Goal: Task Accomplishment & Management: Manage account settings

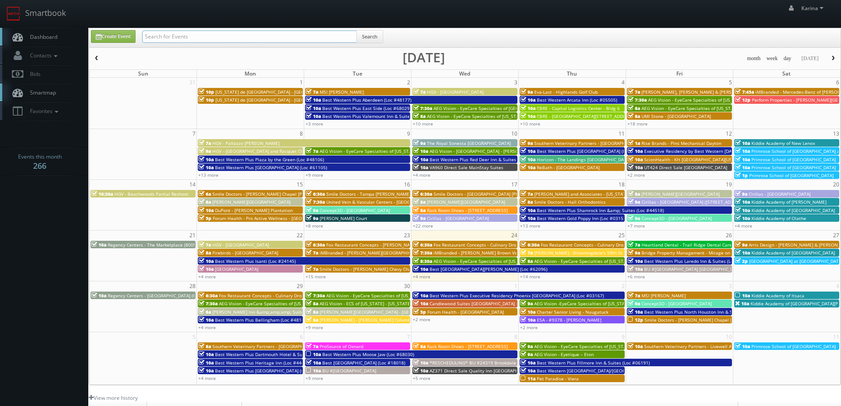
click at [178, 35] on input "text" at bounding box center [249, 36] width 215 height 12
type input "cary"
click at [196, 36] on input "[PERSON_NAME]" at bounding box center [249, 36] width 215 height 12
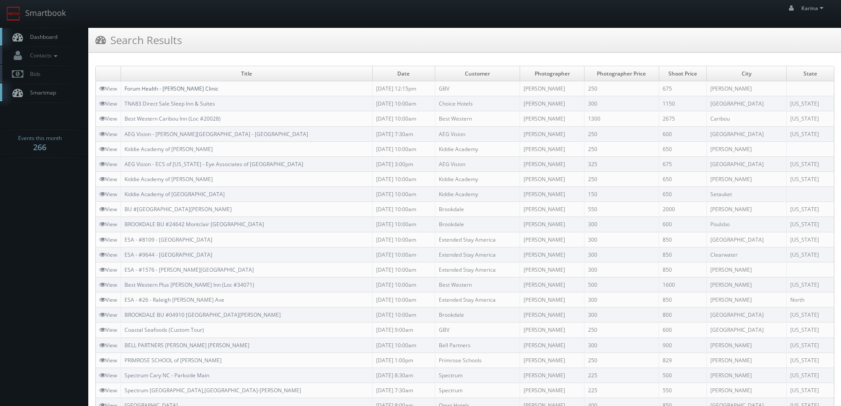
click at [169, 90] on link "Forum Health - [PERSON_NAME] Clinic" at bounding box center [171, 89] width 94 height 8
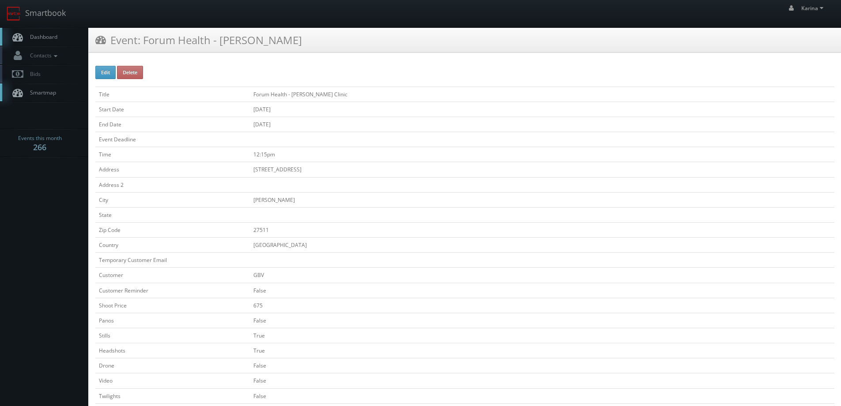
click at [558, 204] on td "Cary" at bounding box center [542, 199] width 584 height 15
click at [36, 32] on link "Dashboard" at bounding box center [44, 37] width 88 height 18
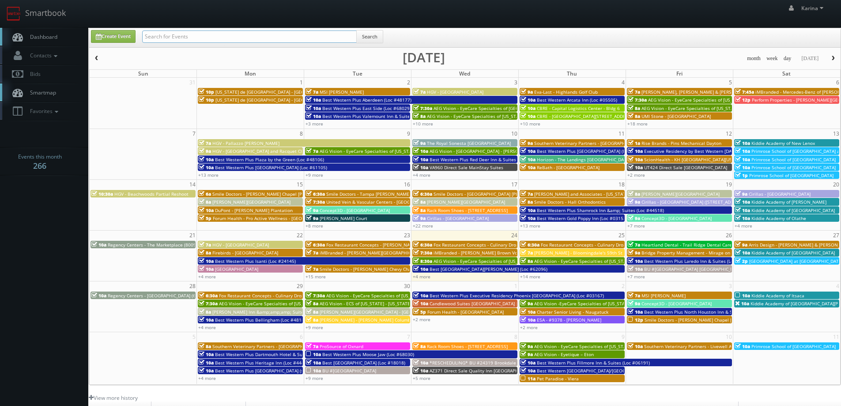
click at [173, 34] on input "text" at bounding box center [249, 36] width 215 height 12
type input "west palm beach"
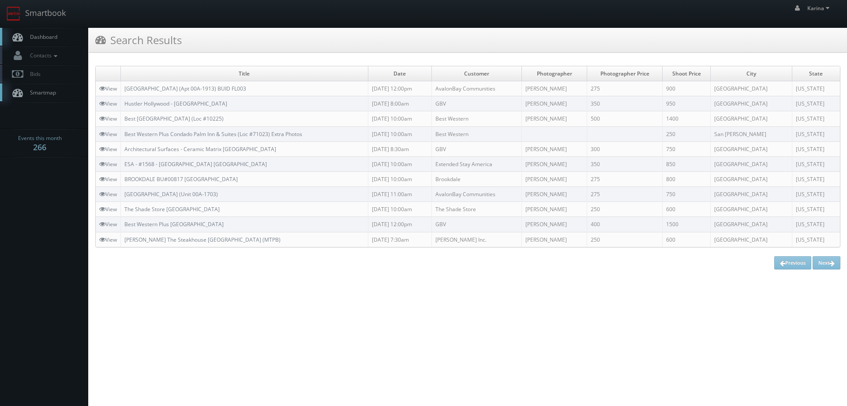
click at [56, 39] on span "Dashboard" at bounding box center [42, 37] width 32 height 8
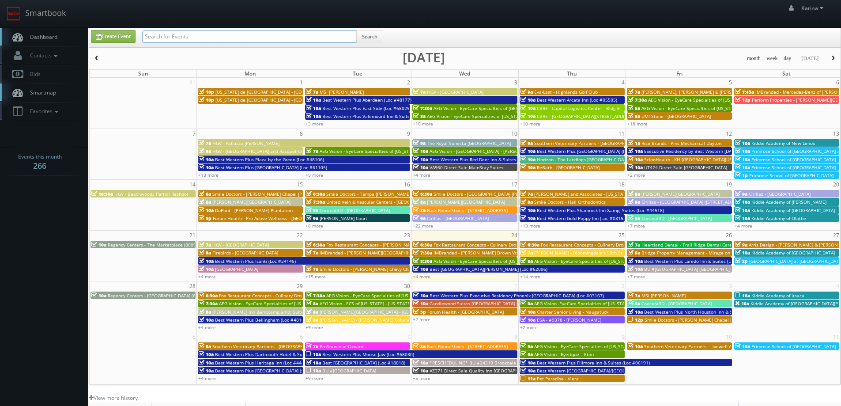
click at [188, 36] on input "text" at bounding box center [249, 36] width 215 height 12
type input "visual comfort"
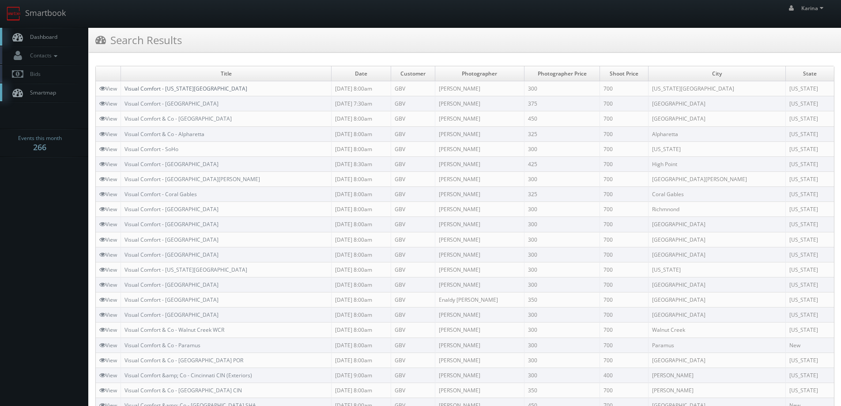
click at [183, 85] on link "Visual Comfort - Kansas City" at bounding box center [185, 89] width 123 height 8
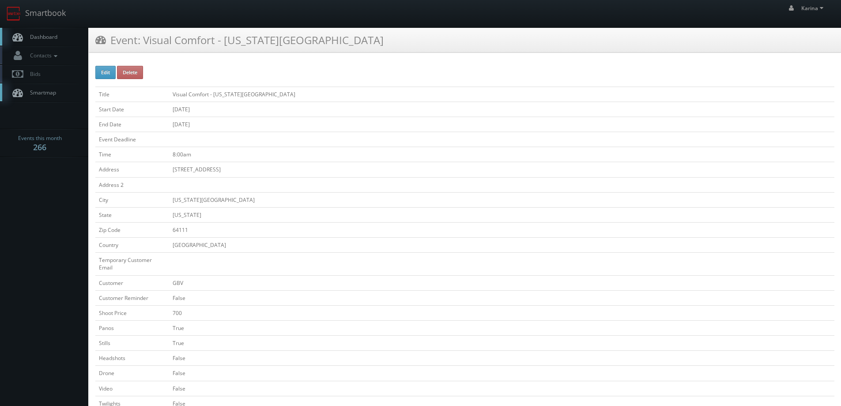
click at [48, 42] on link "Dashboard" at bounding box center [44, 37] width 88 height 18
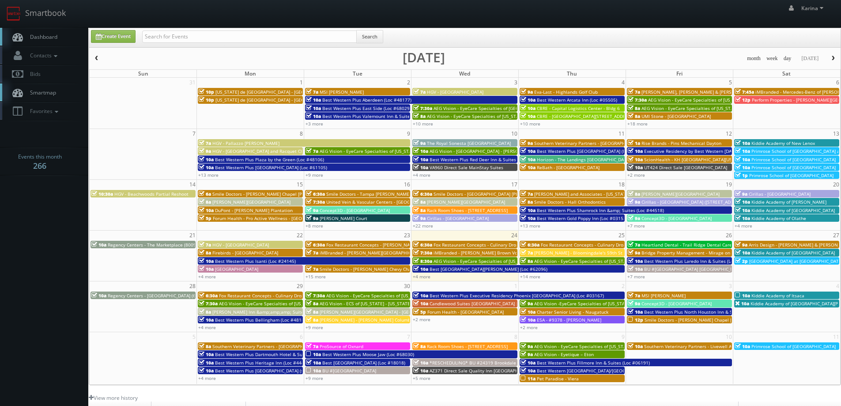
click at [21, 222] on body "Smartbook Toggle Side Navigation Toggle Top Navigation [PERSON_NAME] [PERSON_NA…" at bounding box center [420, 283] width 841 height 566
click at [50, 39] on span "Dashboard" at bounding box center [42, 37] width 32 height 8
click at [181, 40] on input "text" at bounding box center [249, 36] width 215 height 12
type input "simon carrington"
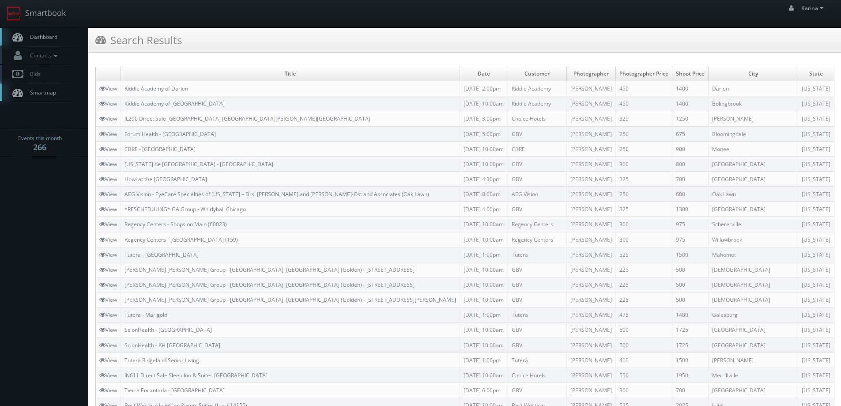
click at [47, 41] on link "Dashboard" at bounding box center [44, 37] width 88 height 18
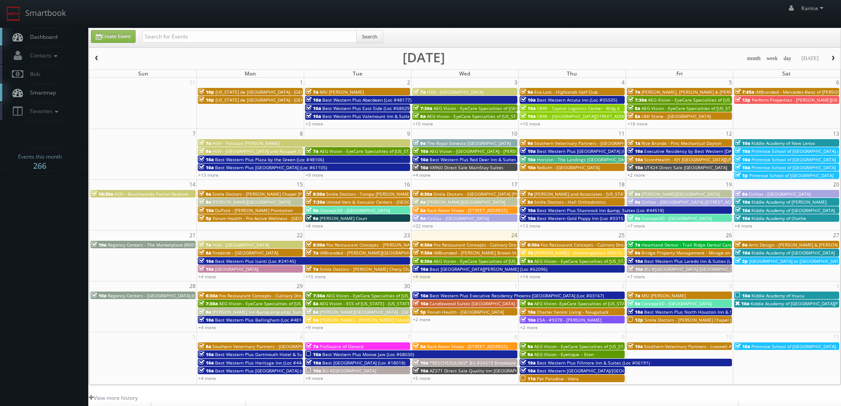
click at [56, 36] on span "Dashboard" at bounding box center [42, 37] width 32 height 8
click at [48, 31] on link "Dashboard" at bounding box center [44, 37] width 88 height 18
click at [832, 58] on span "button" at bounding box center [833, 58] width 6 height 5
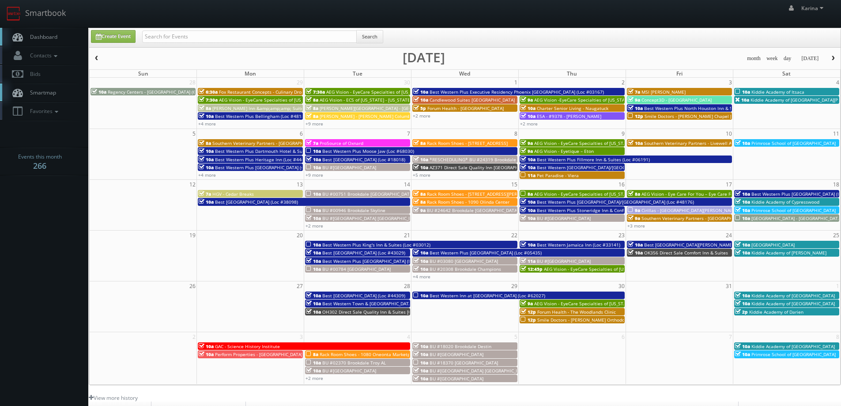
click at [56, 41] on link "Dashboard" at bounding box center [44, 37] width 88 height 18
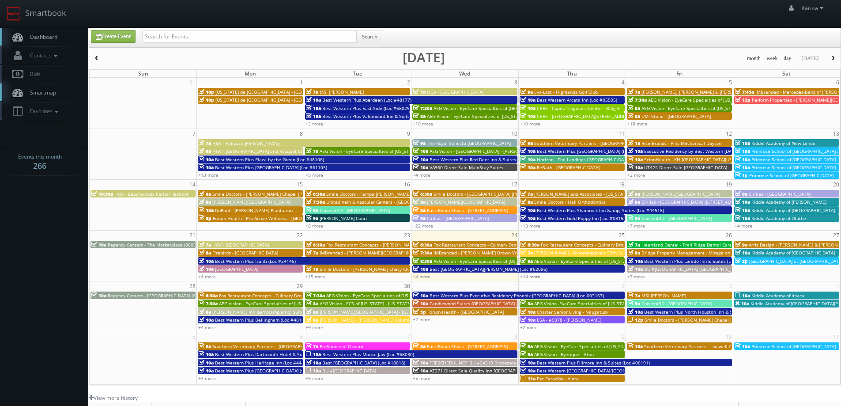
click at [532, 279] on link "+14 more" at bounding box center [530, 276] width 20 height 6
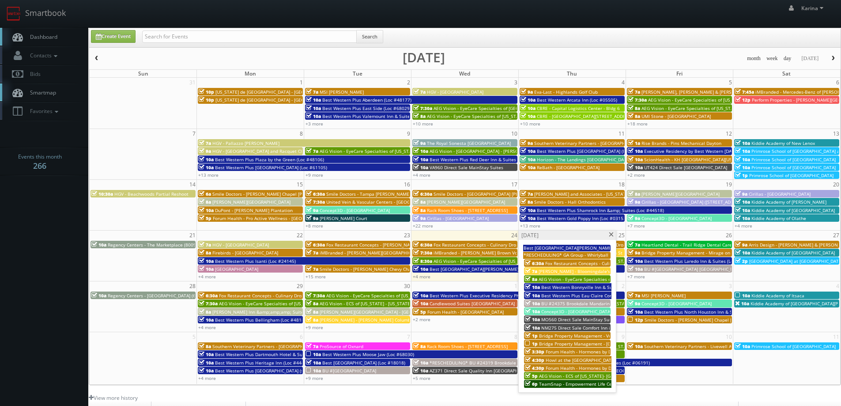
click at [550, 343] on span "Bridge Property Management - [GEOGRAPHIC_DATA]" at bounding box center [594, 343] width 110 height 6
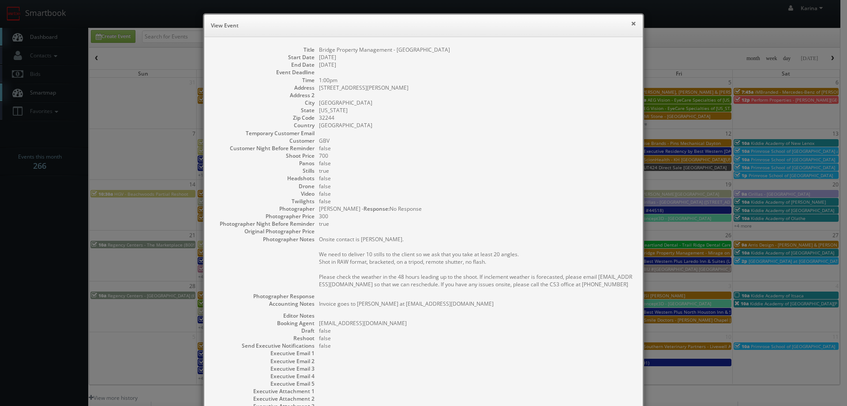
click at [631, 20] on button "×" at bounding box center [633, 23] width 5 height 6
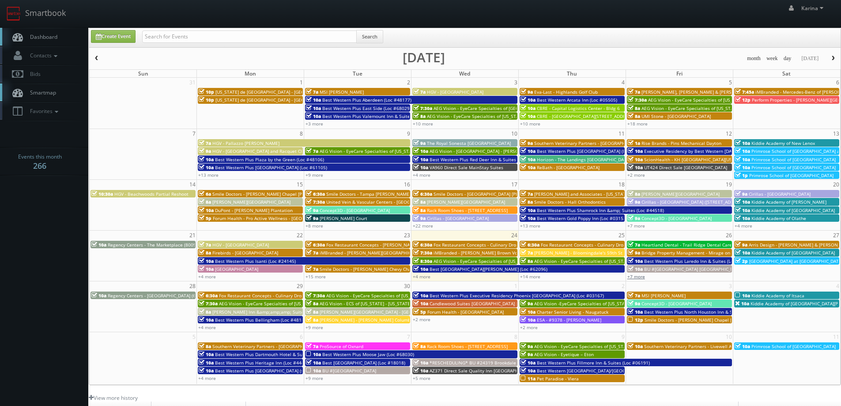
click at [640, 273] on link "+7 more" at bounding box center [636, 276] width 18 height 6
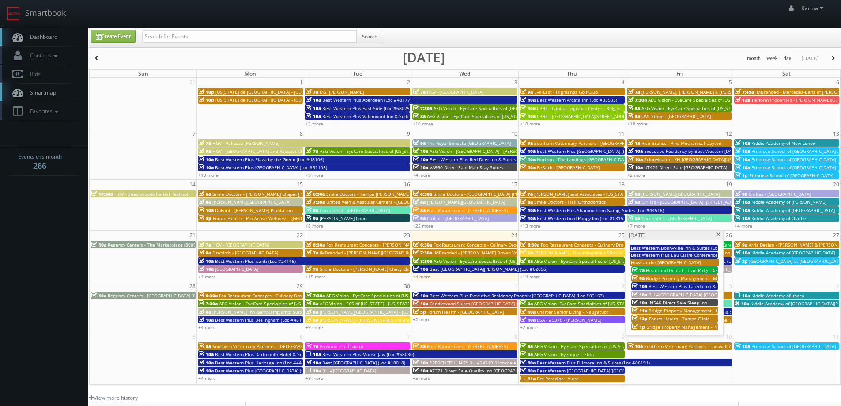
click at [716, 234] on span at bounding box center [719, 234] width 6 height 5
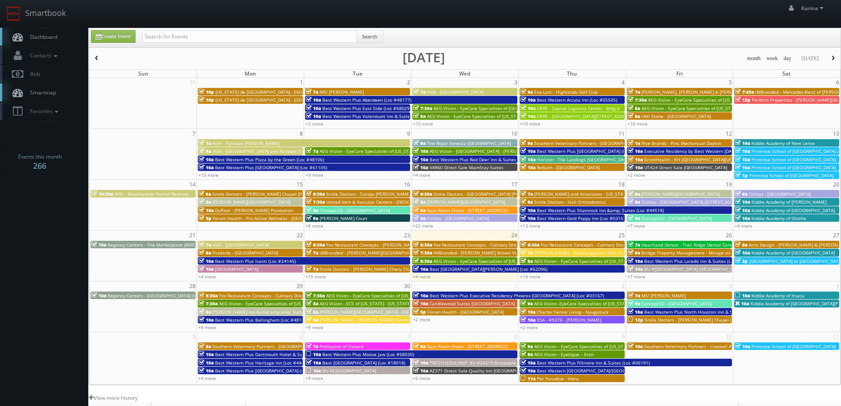
click at [52, 40] on span "Dashboard" at bounding box center [42, 37] width 32 height 8
click at [830, 60] on span "button" at bounding box center [833, 58] width 6 height 5
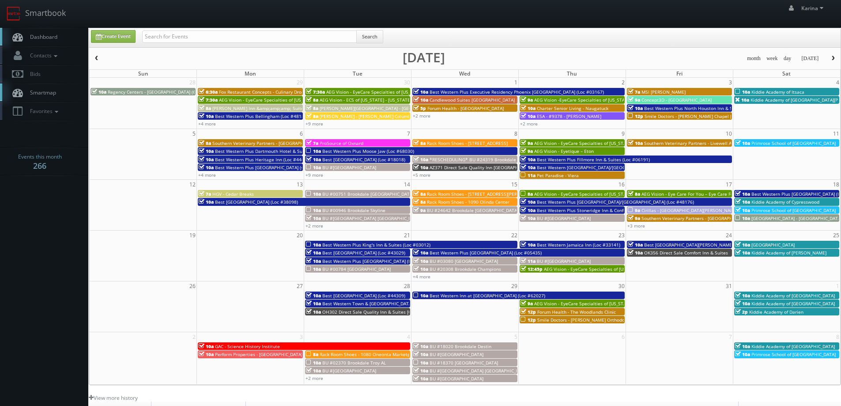
click at [779, 92] on span "Kiddie Academy of Itsaca" at bounding box center [777, 92] width 53 height 6
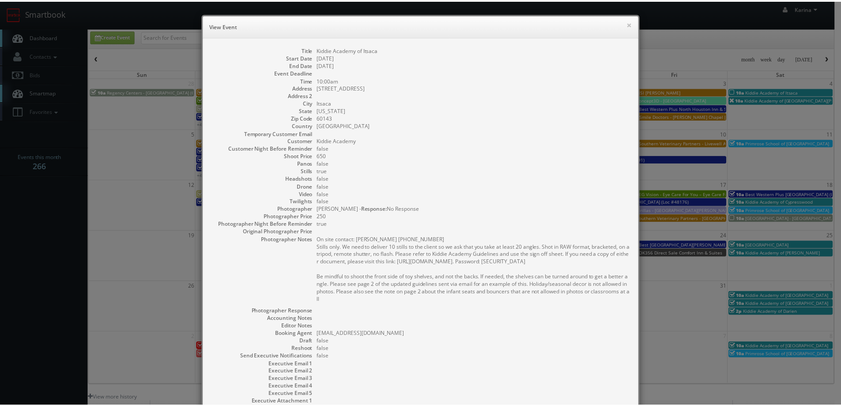
scroll to position [85, 0]
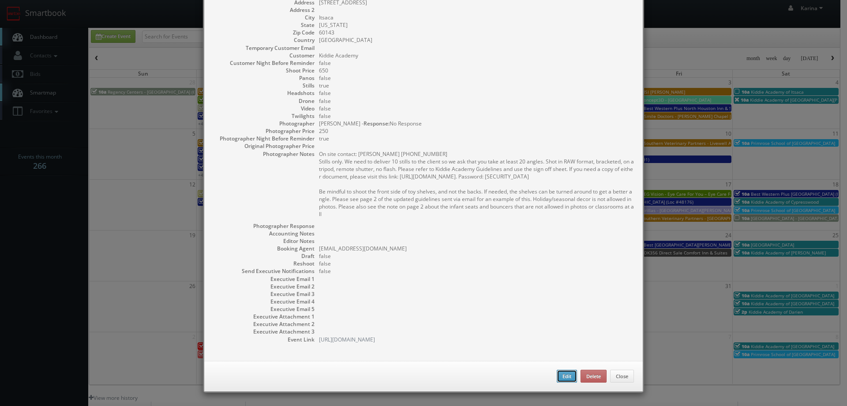
click at [569, 375] on button "Edit" at bounding box center [567, 375] width 20 height 13
type input "Kiddie Academy of Itsaca"
type input "1133 N Prospect Ave"
type input "Itsaca"
type input "60143"
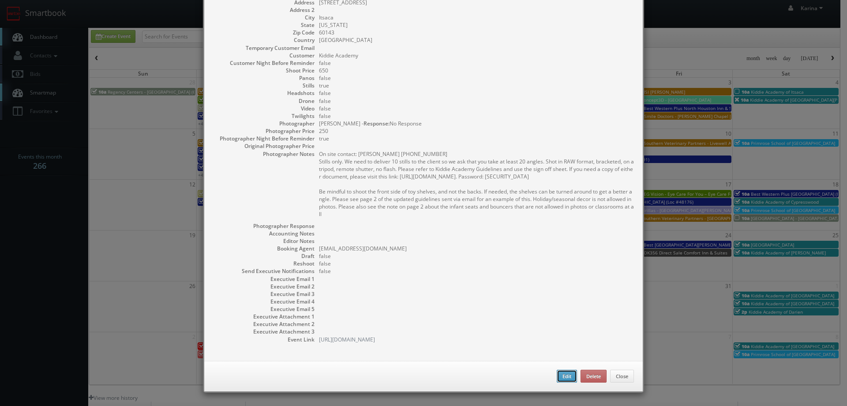
type input "650"
checkbox input "true"
type input "10/04/2025"
type input "10:00am"
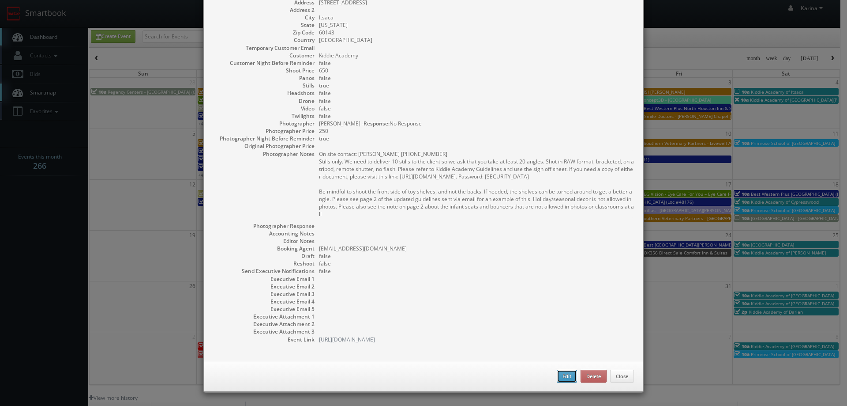
checkbox input "true"
type textarea "On site contact: Margi Shah 847-637-3355 Stills only. We need to deliver 10 sti…"
select select "[US_STATE]"
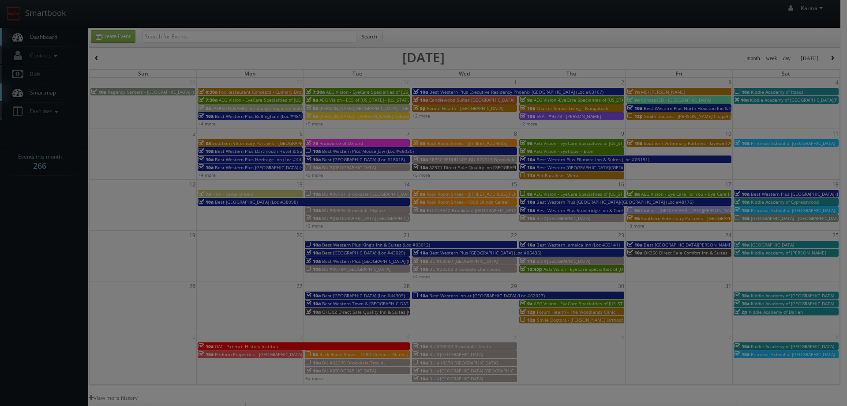
type input "650"
type input "250"
select select "cs3design360+kiddie@gmail.com"
select select "info@mcvimage.com"
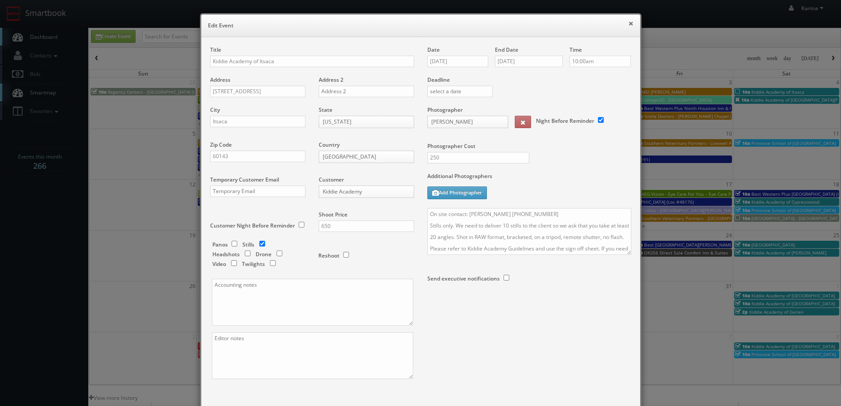
click at [628, 23] on button "×" at bounding box center [630, 23] width 5 height 6
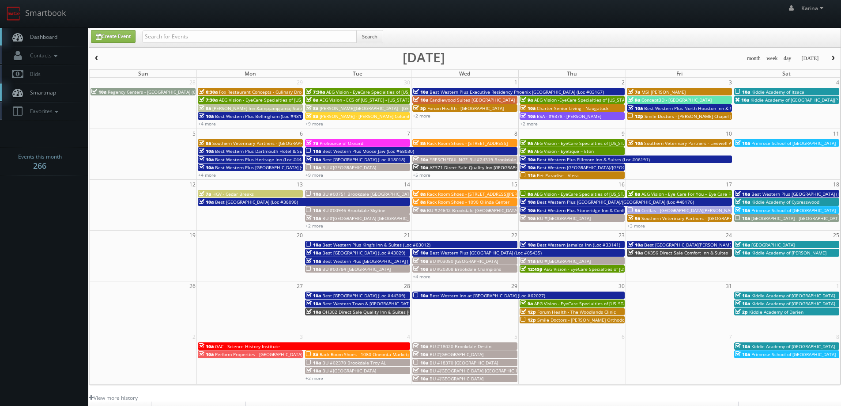
click at [94, 57] on span "button" at bounding box center [97, 58] width 6 height 5
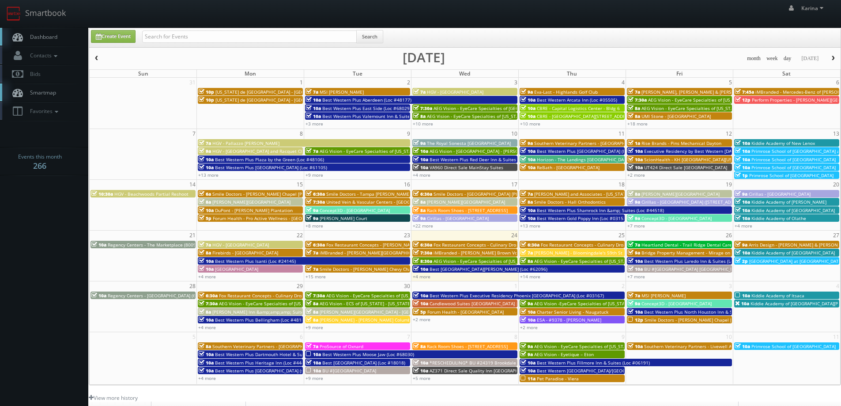
click at [31, 36] on span "Dashboard" at bounding box center [42, 37] width 32 height 8
click at [46, 41] on link "Dashboard" at bounding box center [44, 37] width 88 height 18
click at [56, 39] on span "Dashboard" at bounding box center [42, 37] width 32 height 8
click at [45, 34] on span "Dashboard" at bounding box center [42, 37] width 32 height 8
click at [188, 34] on input "text" at bounding box center [249, 36] width 215 height 12
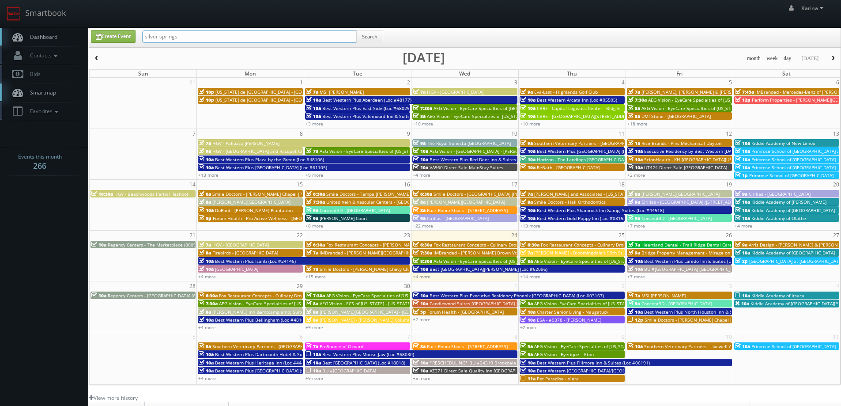
type input "silver springs"
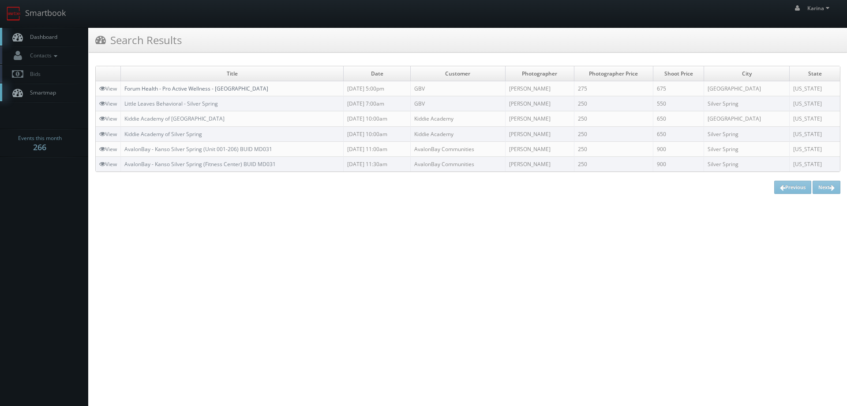
click at [198, 90] on link "Forum Health - Pro Active Wellness - [GEOGRAPHIC_DATA]" at bounding box center [196, 89] width 144 height 8
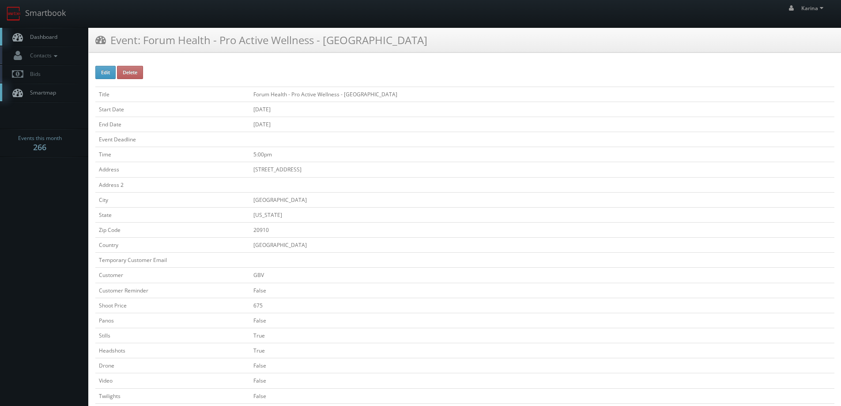
drag, startPoint x: 386, startPoint y: 91, endPoint x: 291, endPoint y: 92, distance: 94.9
click at [291, 92] on td "Forum Health - Pro Active Wellness - [GEOGRAPHIC_DATA]" at bounding box center [542, 94] width 584 height 15
copy td "Pro Active Wellness - [GEOGRAPHIC_DATA]"
click at [43, 35] on span "Dashboard" at bounding box center [42, 37] width 32 height 8
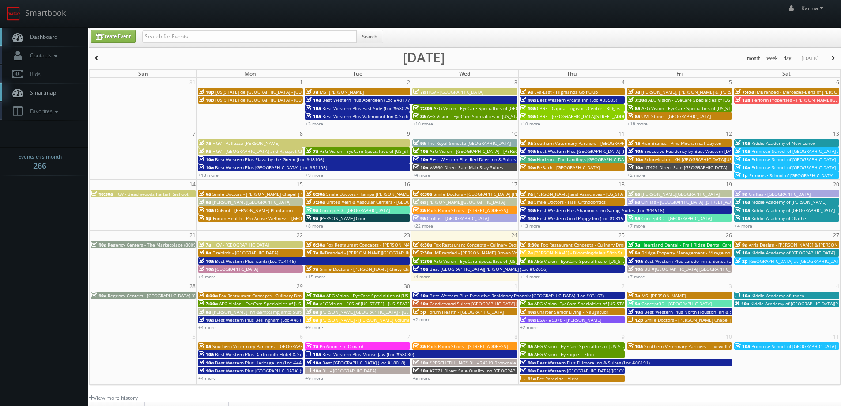
click at [45, 39] on span "Dashboard" at bounding box center [42, 37] width 32 height 8
click at [57, 37] on link "Dashboard" at bounding box center [44, 37] width 88 height 18
click at [42, 36] on span "Dashboard" at bounding box center [42, 37] width 32 height 8
click at [44, 232] on body "Smartbook Toggle Side Navigation Toggle Top Navigation Karina Karina Profile Lo…" at bounding box center [420, 283] width 841 height 566
click at [198, 35] on input "text" at bounding box center [249, 36] width 215 height 12
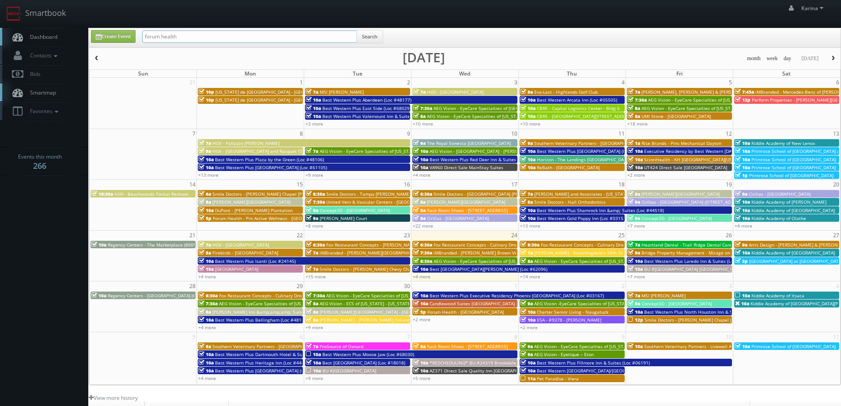
type input "forum health"
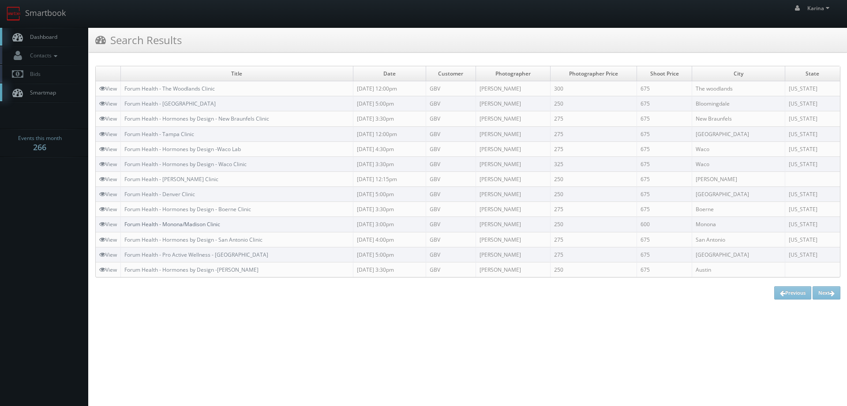
click at [198, 225] on link "Forum Health - Monona/Madison Clinic" at bounding box center [172, 224] width 96 height 8
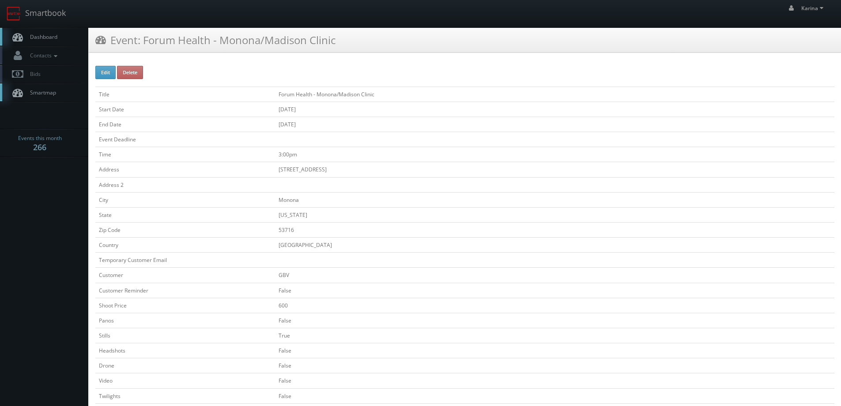
click at [47, 32] on link "Dashboard" at bounding box center [44, 37] width 88 height 18
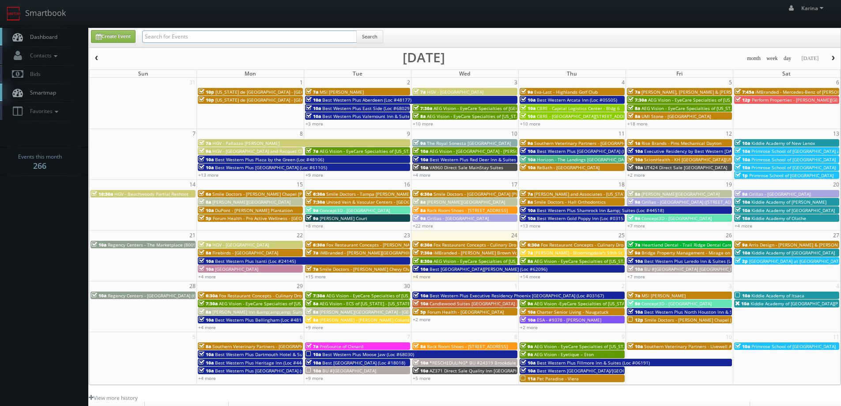
click at [160, 37] on input "text" at bounding box center [249, 36] width 215 height 12
type input "scott witte"
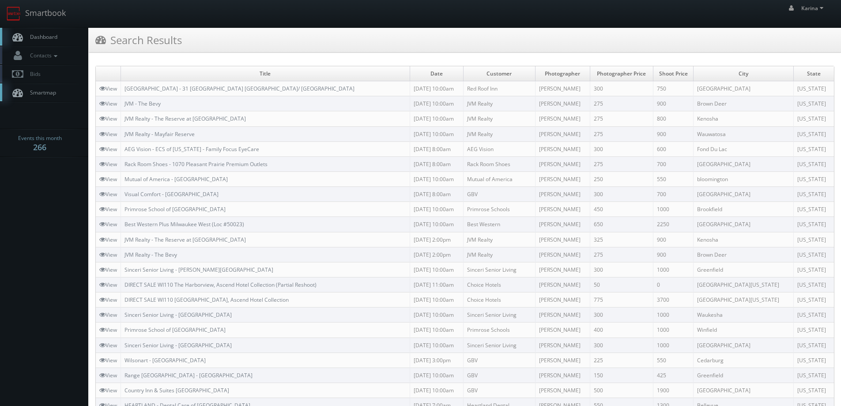
click at [52, 31] on link "Dashboard" at bounding box center [44, 37] width 88 height 18
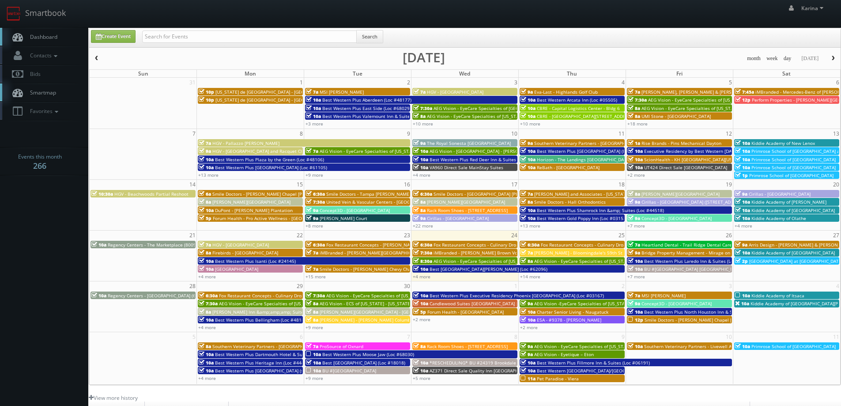
click at [783, 244] on span "Arris Design - [PERSON_NAME] & [PERSON_NAME]" at bounding box center [801, 244] width 105 height 6
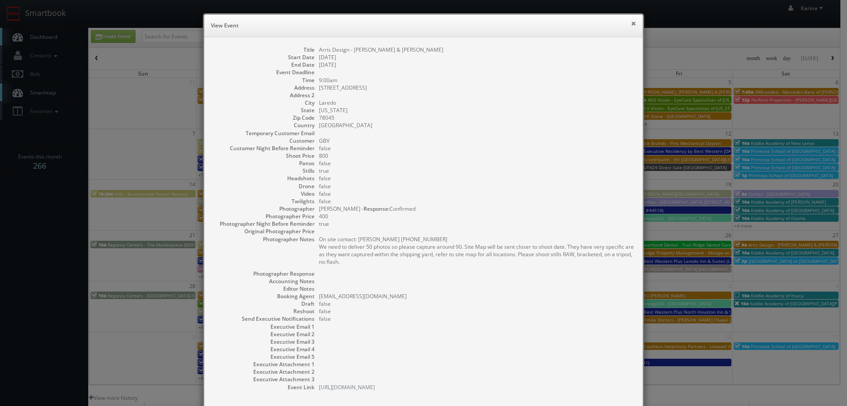
click at [631, 21] on button "×" at bounding box center [633, 23] width 5 height 6
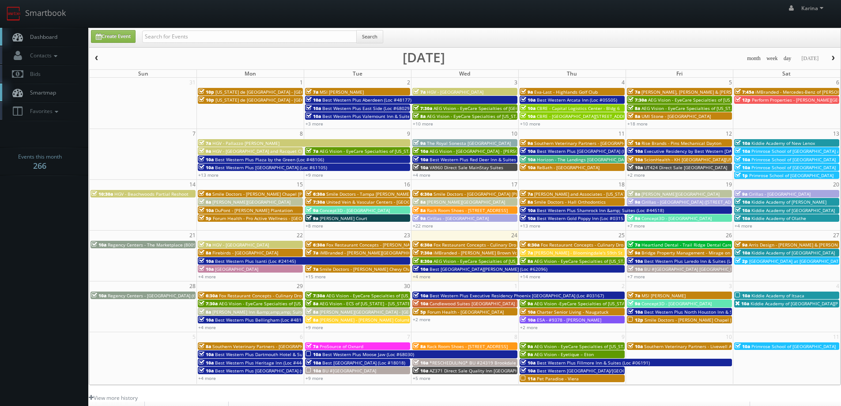
click at [45, 32] on link "Dashboard" at bounding box center [44, 37] width 88 height 18
click at [29, 240] on body "Smartbook Toggle Side Navigation Toggle Top Navigation [PERSON_NAME] [PERSON_NA…" at bounding box center [420, 283] width 841 height 566
click at [531, 226] on link "+13 more" at bounding box center [530, 225] width 20 height 6
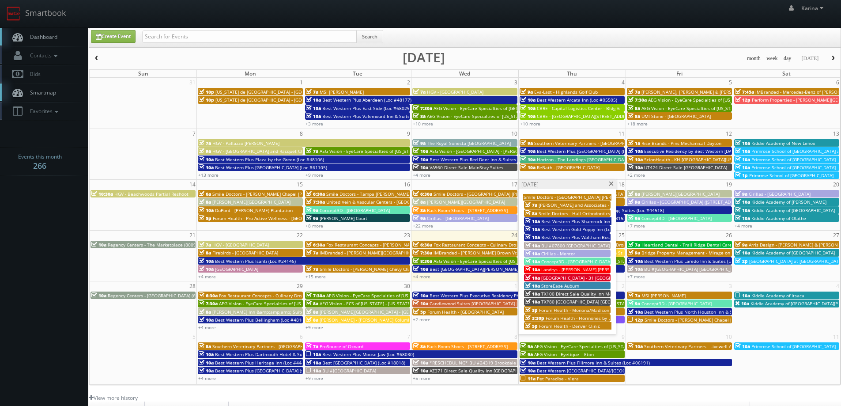
click at [561, 279] on span "[GEOGRAPHIC_DATA] - 31 [GEOGRAPHIC_DATA] [GEOGRAPHIC_DATA]/ [GEOGRAPHIC_DATA]" at bounding box center [635, 278] width 188 height 6
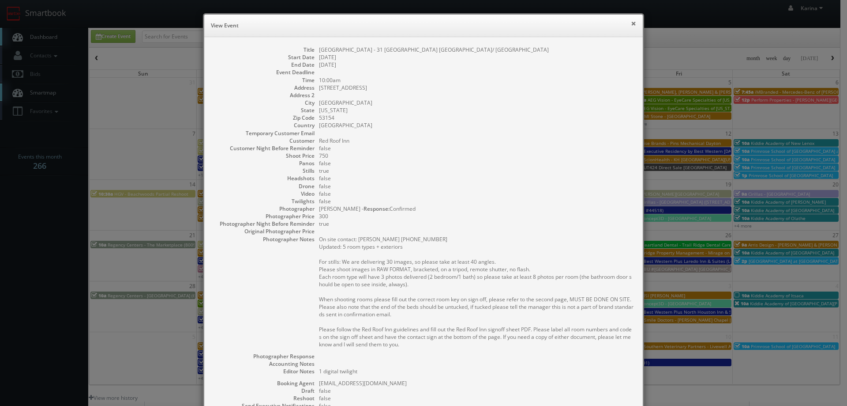
click at [631, 24] on button "×" at bounding box center [633, 23] width 5 height 6
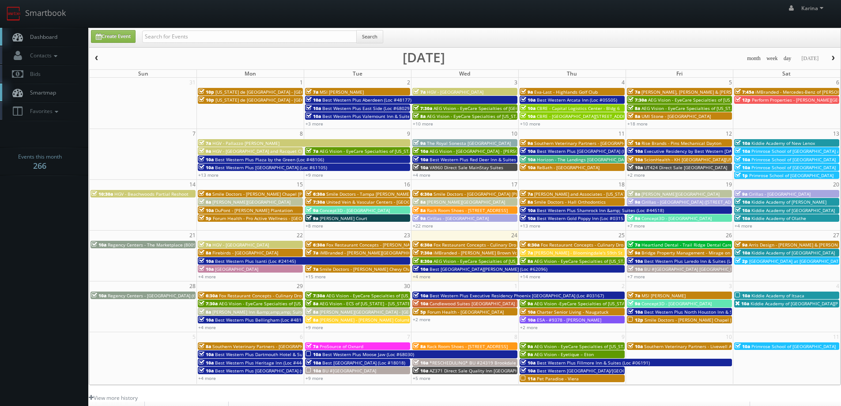
click at [45, 36] on span "Dashboard" at bounding box center [42, 37] width 32 height 8
click at [39, 39] on span "Dashboard" at bounding box center [42, 37] width 32 height 8
click at [323, 269] on span "Smile Doctors - [PERSON_NAME] Chevy Chase" at bounding box center [368, 269] width 96 height 6
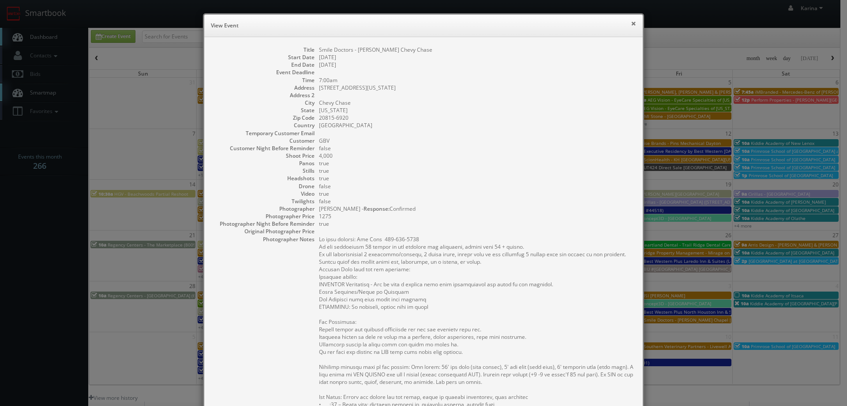
click at [631, 26] on button "×" at bounding box center [633, 23] width 5 height 6
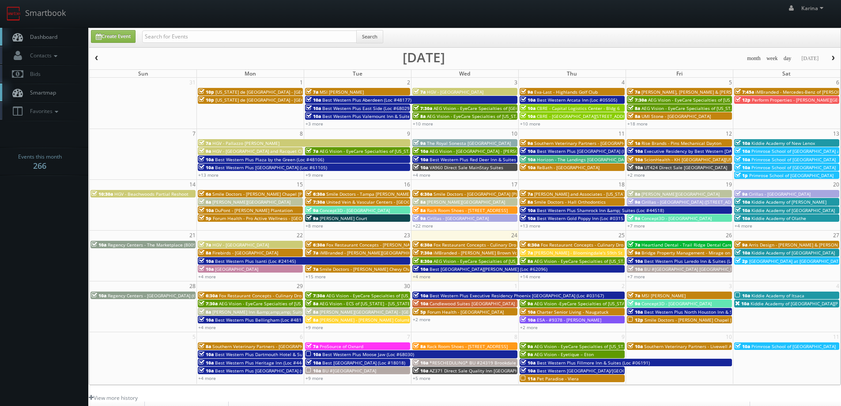
click at [645, 317] on span "Smile Doctors - [PERSON_NAME] Chapel [PERSON_NAME] Orthodontics" at bounding box center [719, 319] width 150 height 6
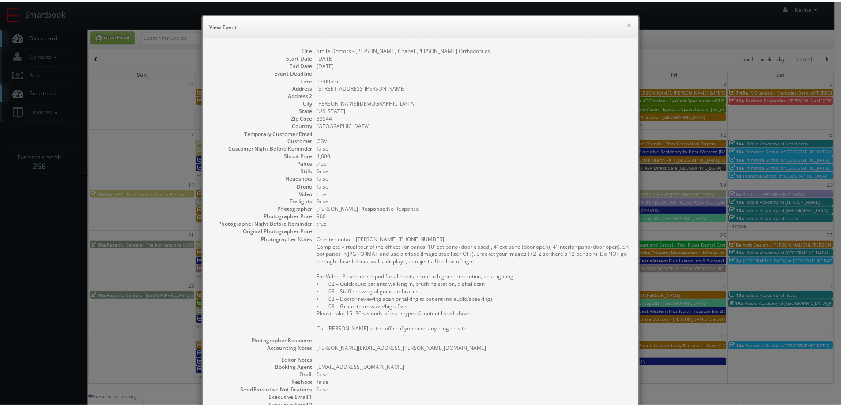
scroll to position [120, 0]
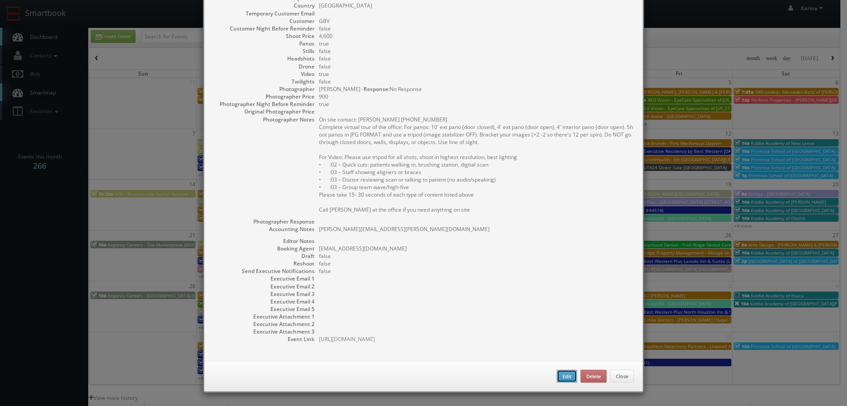
click at [566, 375] on button "Edit" at bounding box center [567, 375] width 20 height 13
type input "Smile Doctors - [PERSON_NAME] Chapel [PERSON_NAME] Orthodontics"
type input "2370 Bruce B Downs Blvd Ste 100"
type input "Wesley Chapel"
type input "33544"
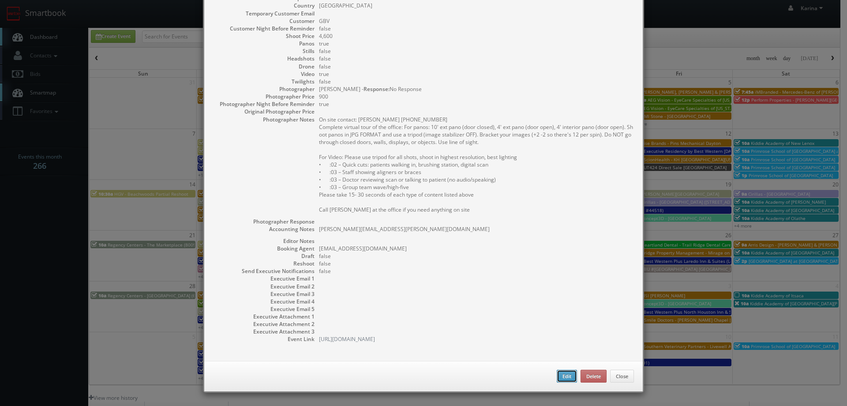
type input "4,600"
checkbox input "true"
type textarea "Ashwin.Harish@smiledoctors.com"
type input "10/03/2025"
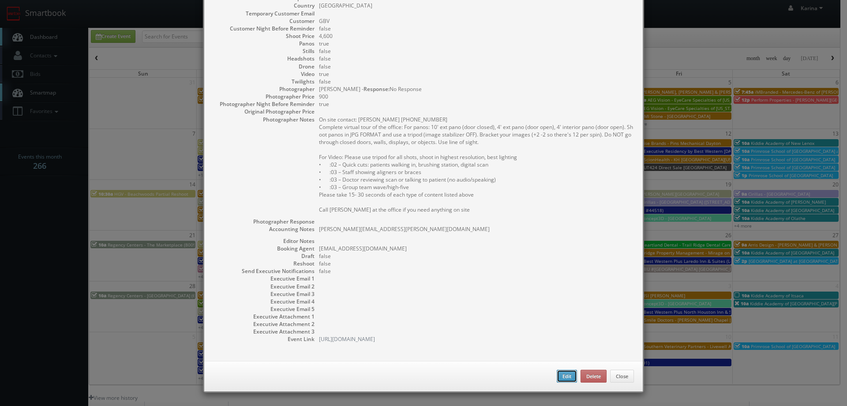
type input "10/03/2025"
type input "12:00pm"
checkbox input "true"
type textarea "On site contact: Andrea 813-285-0048 Complete virtual tour of the office: For p…"
select select "[US_STATE]"
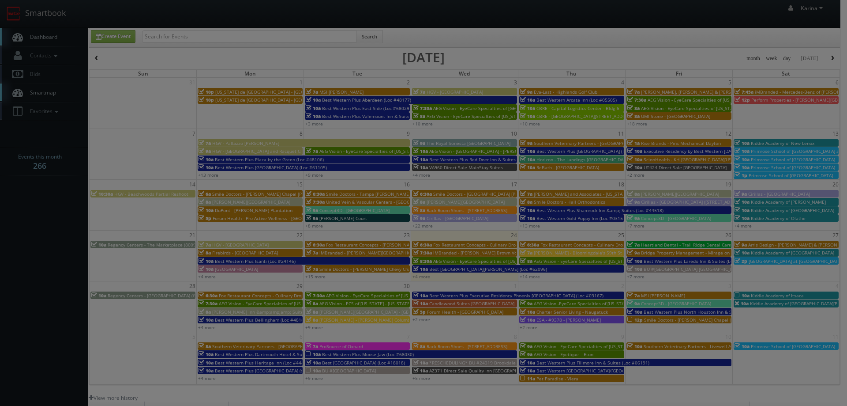
type input "4,600"
type input "900"
select select "fake72@mg.cs3calendar.com"
select select "tonybrucecat@gmail.com"
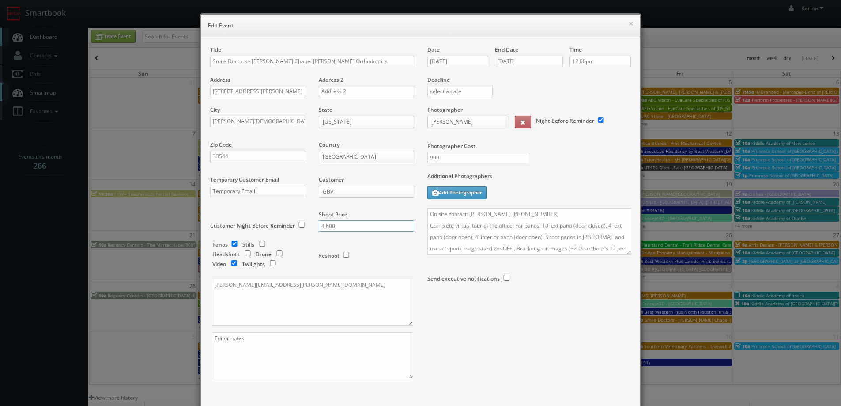
click at [319, 224] on input "4,600" at bounding box center [366, 225] width 95 height 11
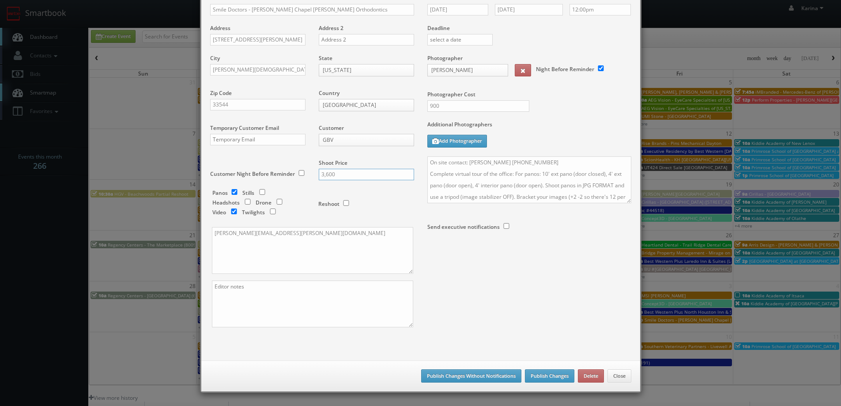
type input "3,600"
click at [495, 380] on button "Publish Changes Without Notifications" at bounding box center [471, 375] width 100 height 13
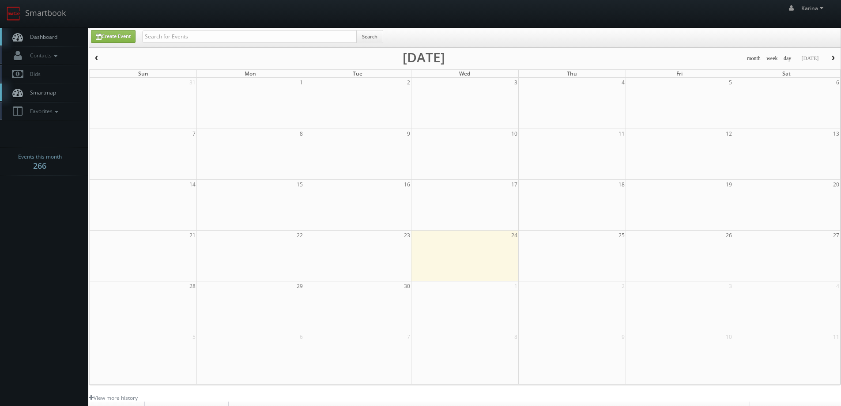
click at [44, 40] on span "Dashboard" at bounding box center [42, 37] width 32 height 8
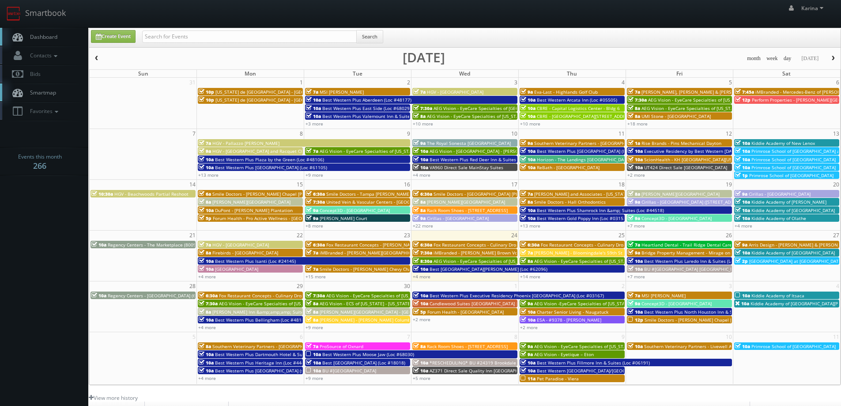
click at [43, 41] on link "Dashboard" at bounding box center [44, 37] width 88 height 18
click at [185, 37] on input "text" at bounding box center [249, 36] width 215 height 12
type input "firebirds"
click at [376, 36] on button "Search" at bounding box center [369, 36] width 27 height 13
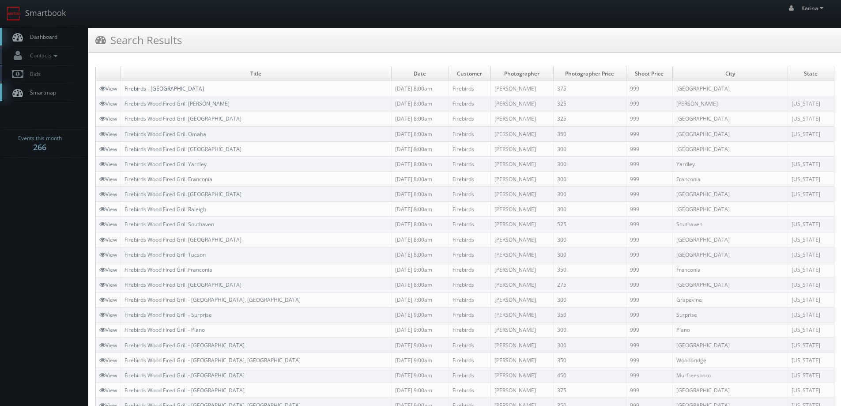
click at [176, 90] on link "Firebirds - New Albany" at bounding box center [163, 89] width 79 height 8
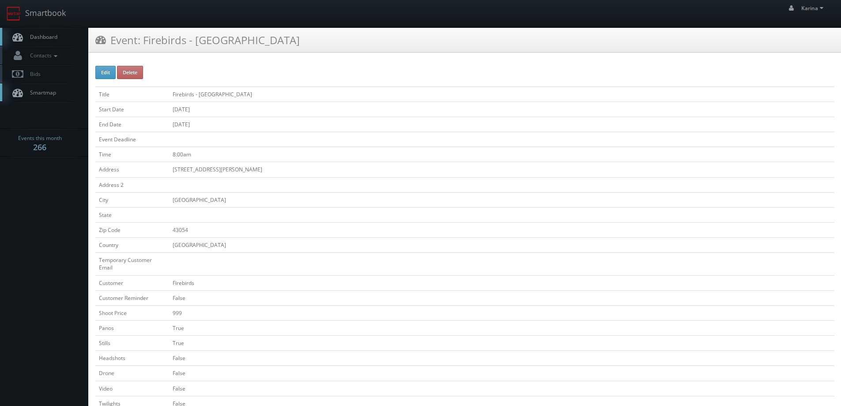
click at [98, 71] on button "Edit" at bounding box center [105, 72] width 20 height 13
type input "Firebirds - New Albany"
type input "6036 N Hamilton Rd"
type input "New Albany"
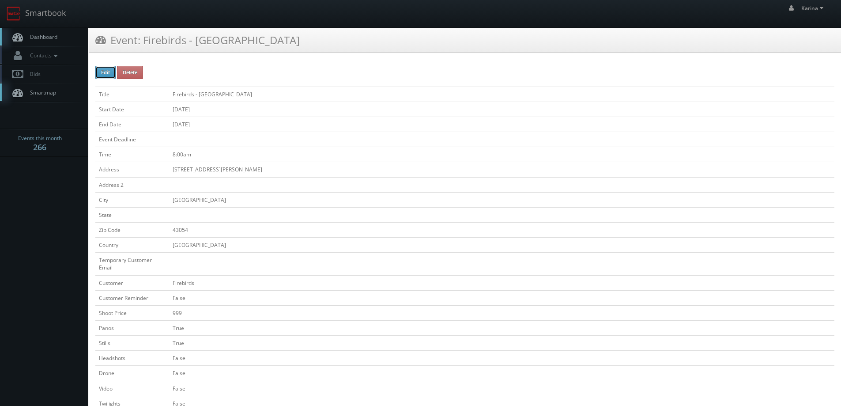
type input "43054"
checkbox input "false"
type input "999"
checkbox input "true"
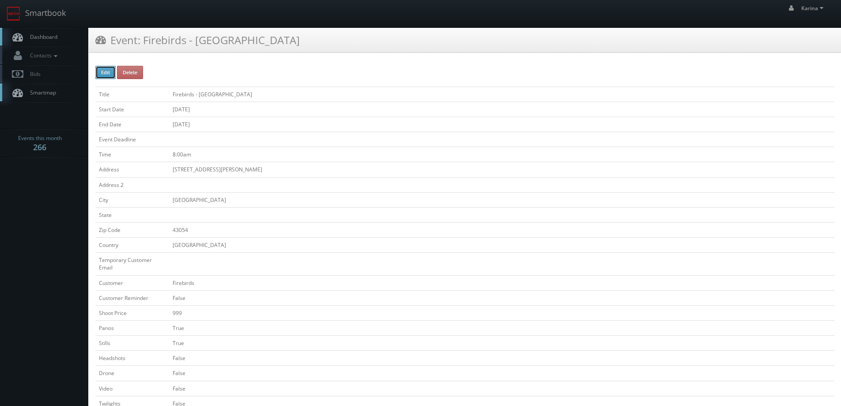
checkbox input "false"
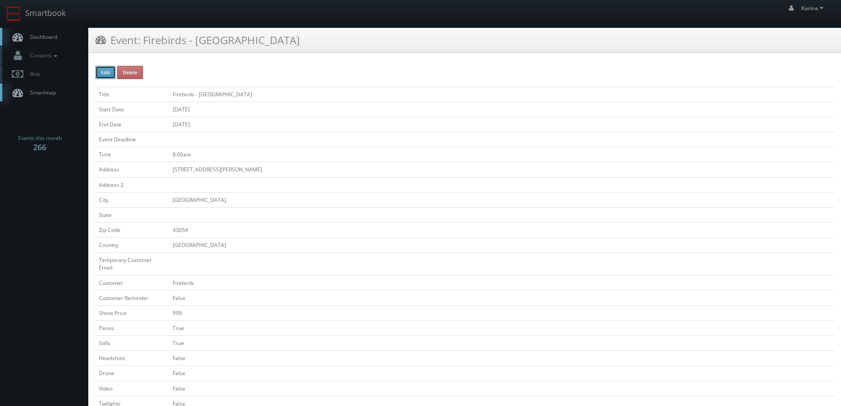
type input "09/22/2025"
type input "8:00am"
checkbox input "true"
checkbox input "false"
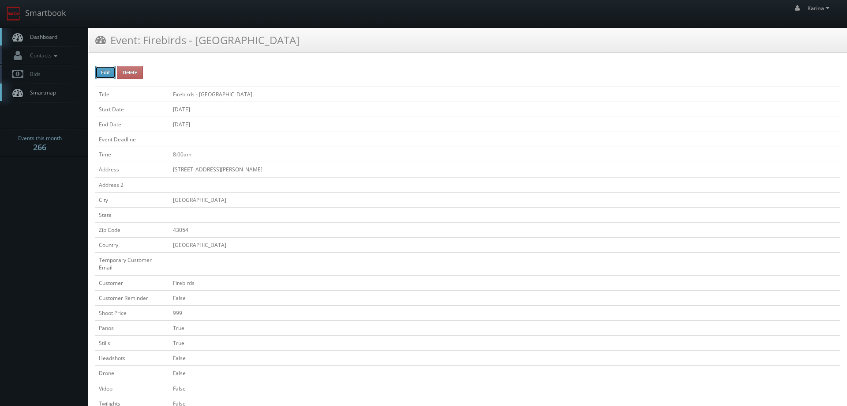
type input "375"
select select "mikayla.prioleau@fbgrill.com"
select select "george@snappygeorge.com"
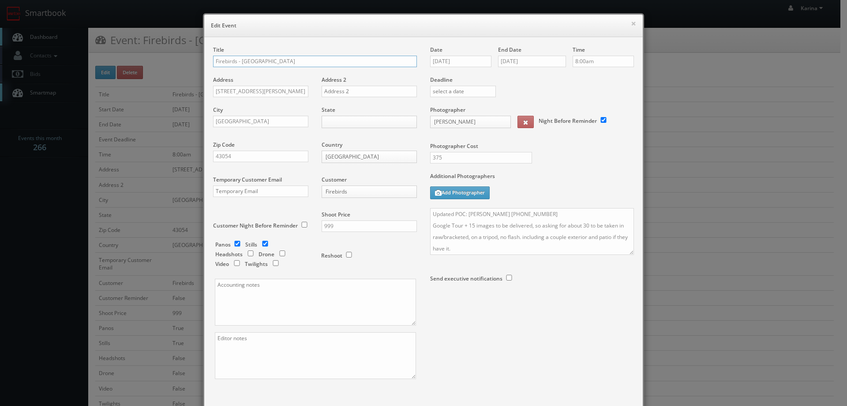
drag, startPoint x: 237, startPoint y: 61, endPoint x: 276, endPoint y: 70, distance: 39.7
click at [237, 62] on input "Firebirds - New Albany" at bounding box center [315, 61] width 204 height 11
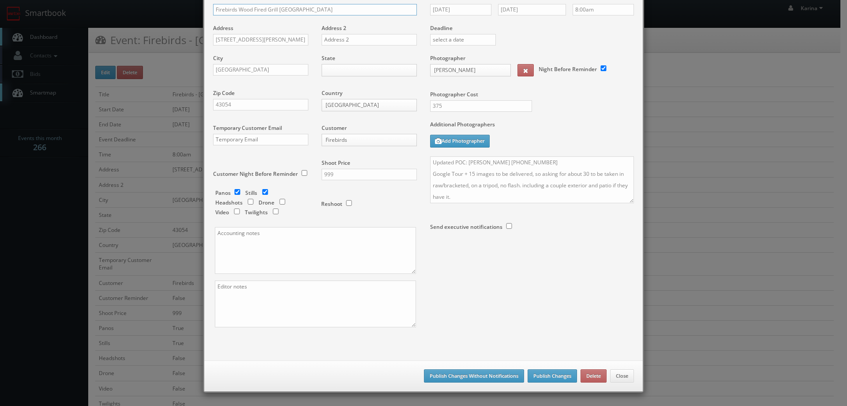
type input "Firebirds Wood Fired Grill New Albany"
click at [466, 377] on button "Publish Changes Without Notifications" at bounding box center [474, 375] width 100 height 13
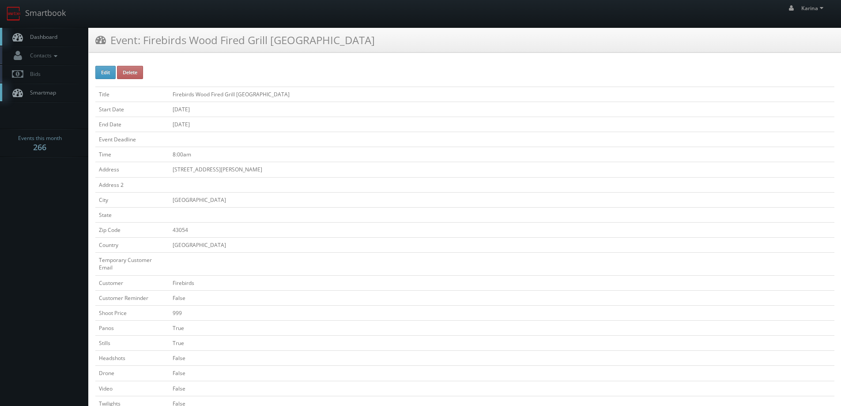
click at [45, 40] on span "Dashboard" at bounding box center [42, 37] width 32 height 8
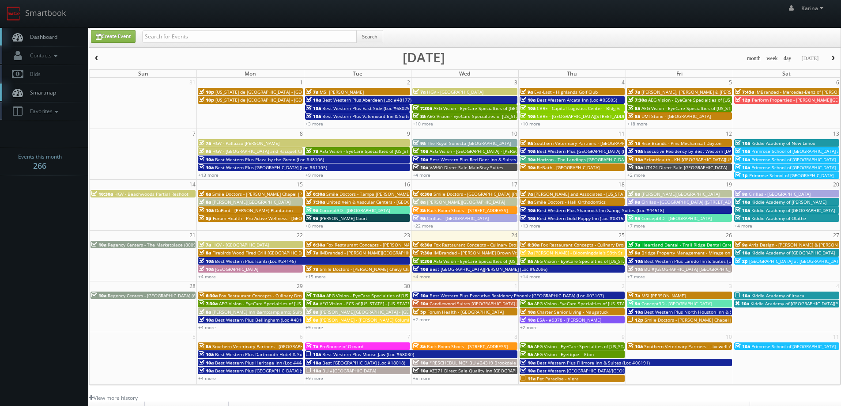
scroll to position [161, 0]
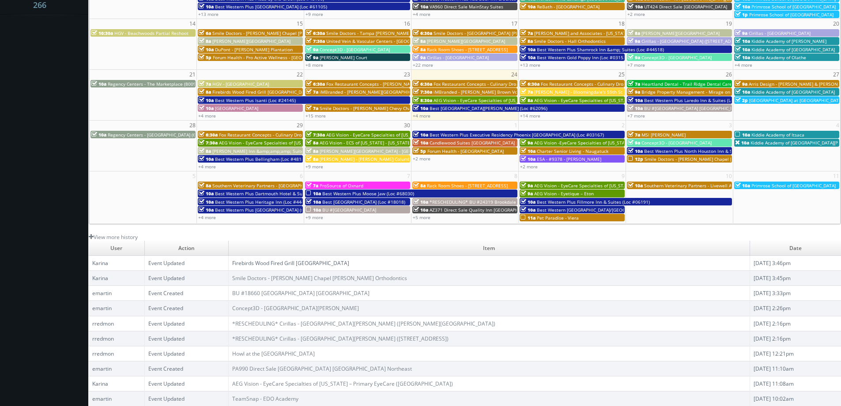
click at [319, 262] on link "Firebirds Wood Fired Grill [GEOGRAPHIC_DATA]" at bounding box center [290, 263] width 117 height 8
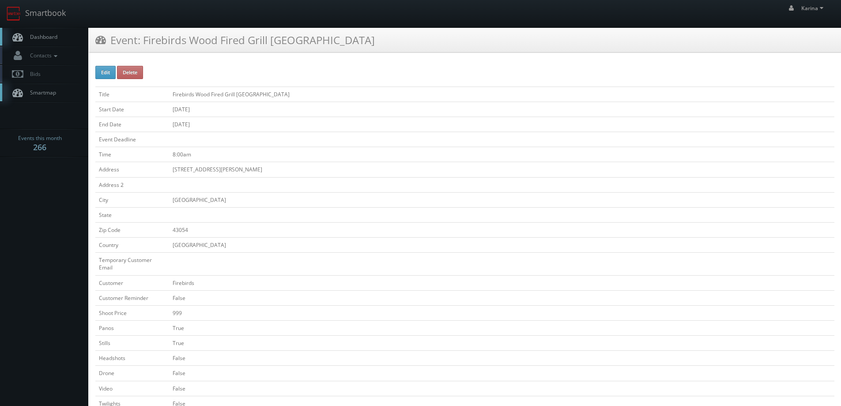
click at [47, 34] on span "Dashboard" at bounding box center [42, 37] width 32 height 8
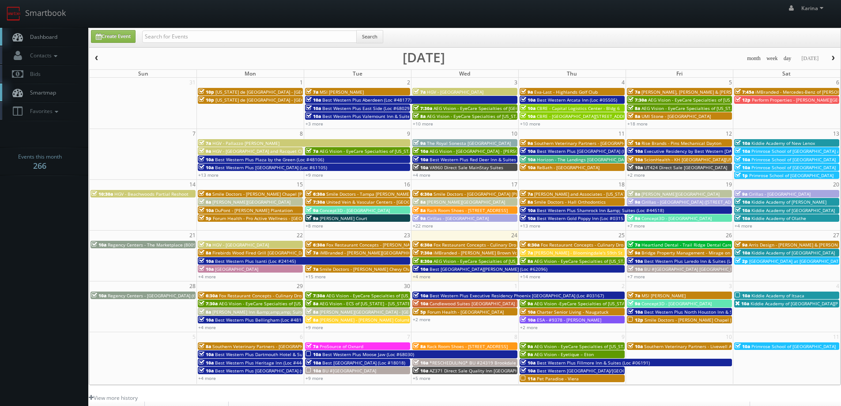
click at [246, 254] on span "Firebirds Wood Fired Grill [GEOGRAPHIC_DATA]" at bounding box center [261, 252] width 98 height 6
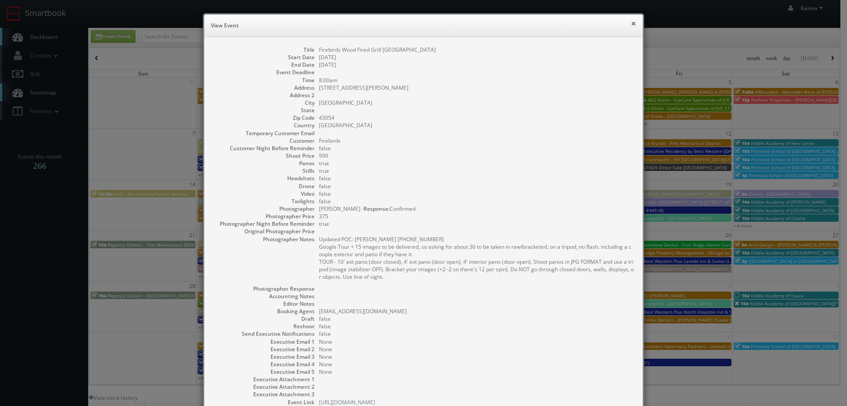
click at [631, 25] on button "×" at bounding box center [633, 23] width 5 height 6
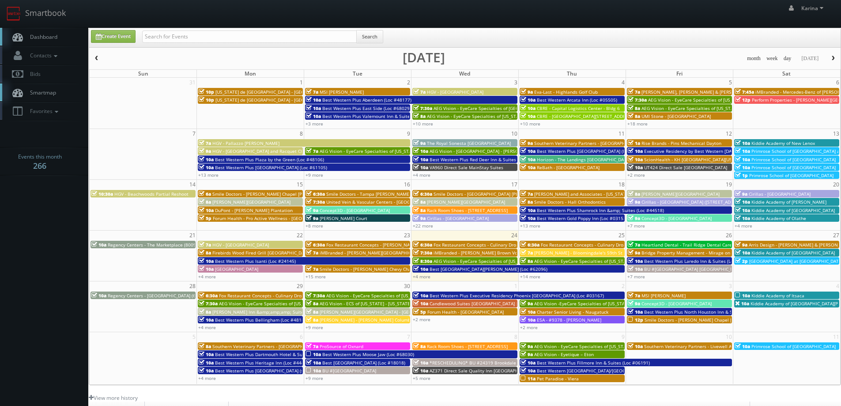
click at [45, 36] on span "Dashboard" at bounding box center [42, 37] width 32 height 8
click at [211, 253] on div "8a Firebirds Wood Fired Grill [GEOGRAPHIC_DATA]" at bounding box center [250, 252] width 103 height 7
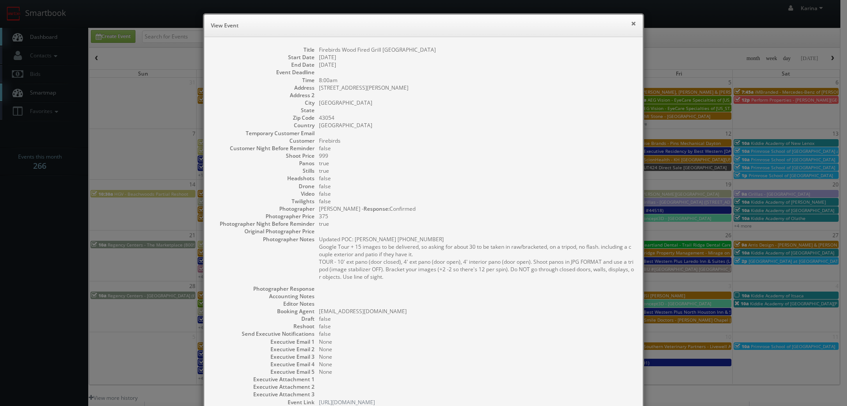
click at [632, 24] on button "×" at bounding box center [633, 23] width 5 height 6
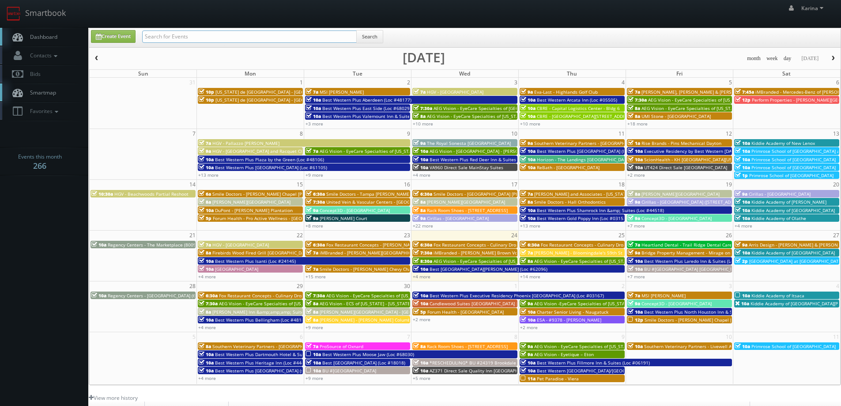
click at [178, 34] on input "text" at bounding box center [249, 36] width 215 height 12
type input "firebirds"
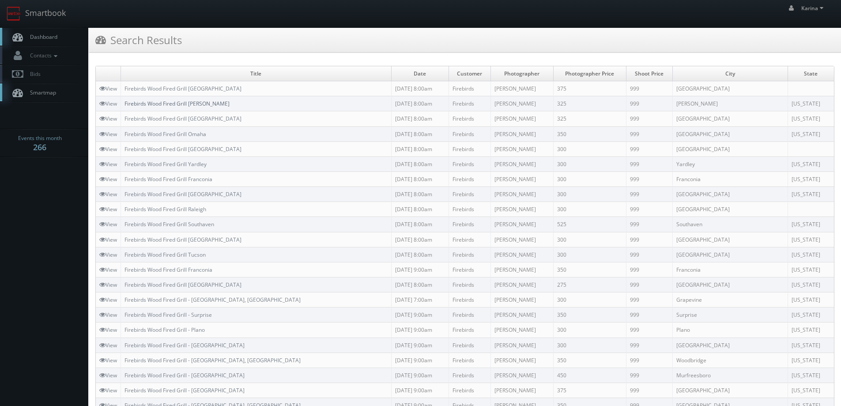
click at [191, 104] on link "Firebirds Wood Fired Grill [PERSON_NAME]" at bounding box center [176, 104] width 105 height 8
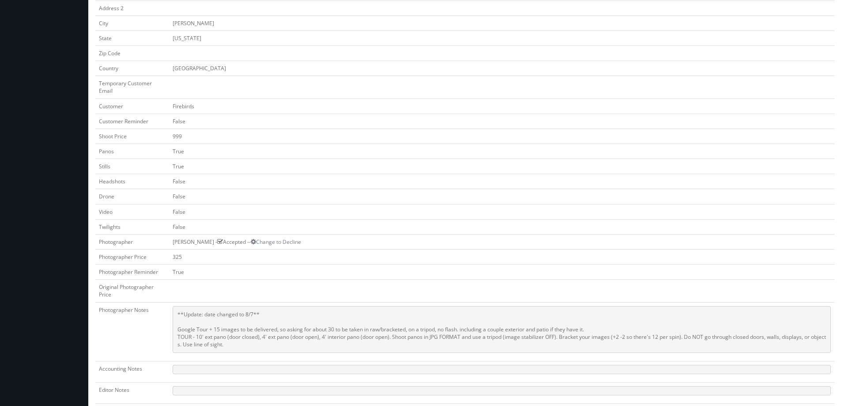
scroll to position [353, 0]
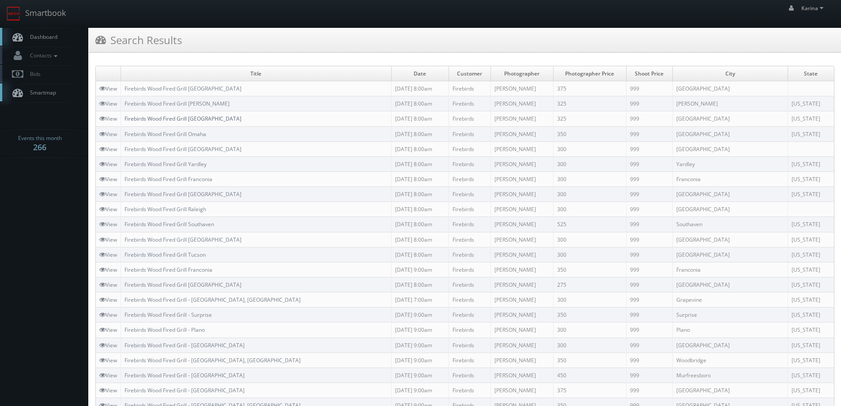
click at [193, 120] on link "Firebirds Wood Fired Grill [GEOGRAPHIC_DATA]" at bounding box center [182, 119] width 117 height 8
click at [200, 136] on link "Firebirds Wood Fired Grill Omaha" at bounding box center [165, 134] width 82 height 8
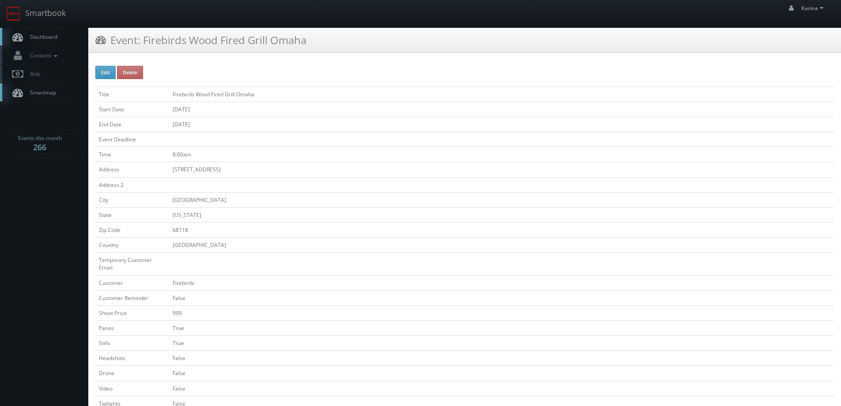
click at [56, 34] on span "Dashboard" at bounding box center [42, 37] width 32 height 8
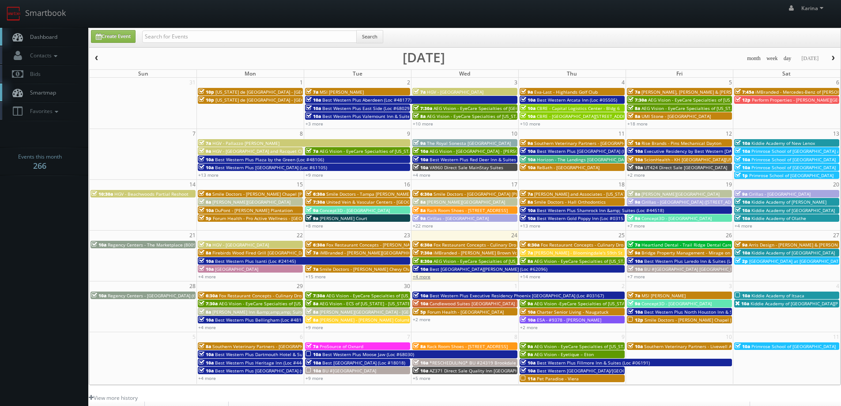
click at [425, 277] on link "+4 more" at bounding box center [422, 276] width 18 height 6
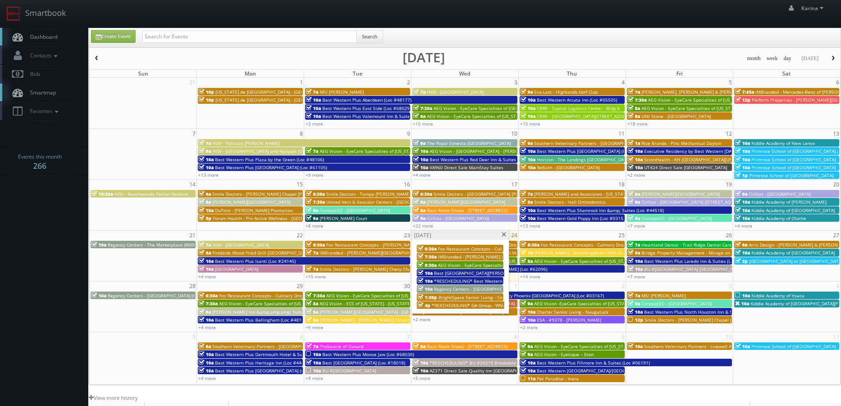
click at [503, 235] on span at bounding box center [504, 234] width 6 height 5
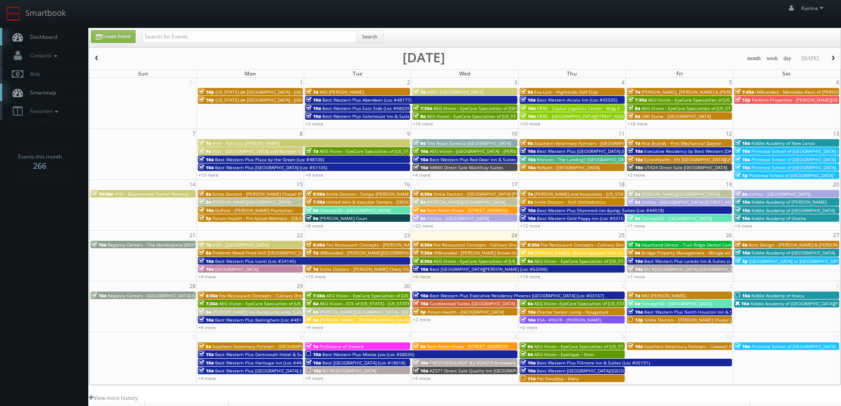
click at [43, 36] on span "Dashboard" at bounding box center [42, 37] width 32 height 8
click at [52, 36] on span "Dashboard" at bounding box center [42, 37] width 32 height 8
click at [36, 38] on span "Dashboard" at bounding box center [42, 37] width 32 height 8
click at [41, 39] on span "Dashboard" at bounding box center [42, 37] width 32 height 8
click at [112, 40] on link "Create Event" at bounding box center [113, 36] width 45 height 13
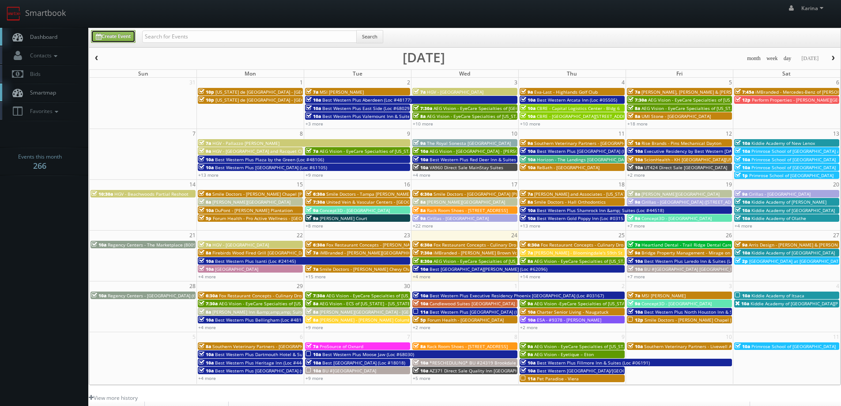
type input "09/24/2025"
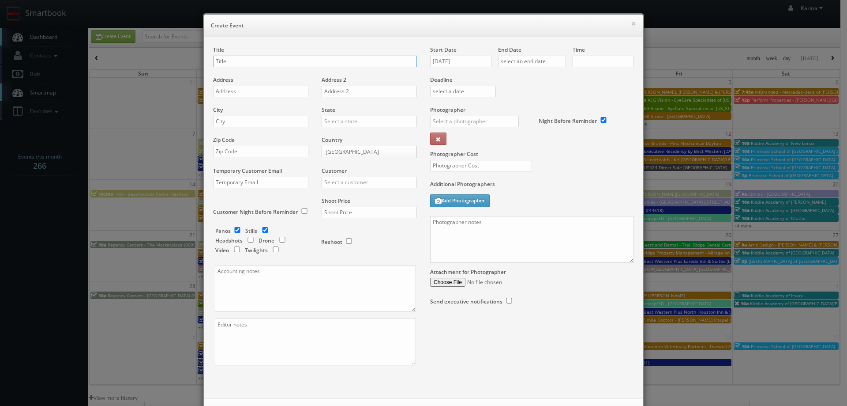
checkbox input "true"
type input "10:00am"
checkbox input "true"
type input "Rack Room Shoes - 1255 Cross Roads Shopping Center"
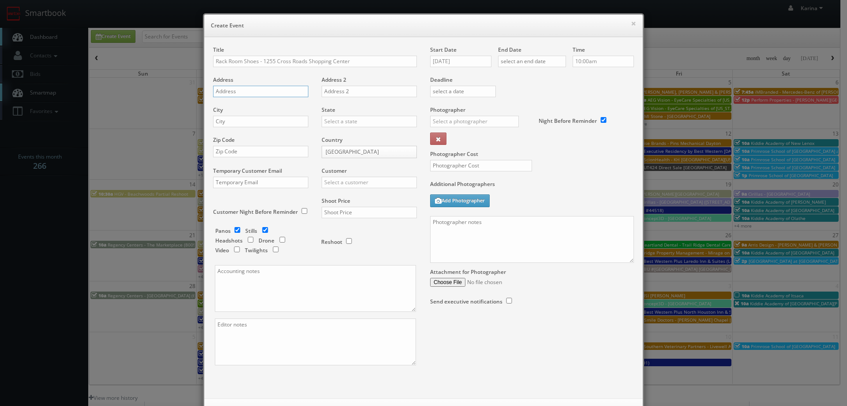
click at [229, 87] on input "text" at bounding box center [260, 91] width 95 height 11
paste input "1960 TYRONE BLVD N"
type input "1960 TYRONE BLVD N"
click at [223, 124] on input "text" at bounding box center [260, 121] width 95 height 11
type input "St. Petersburg"
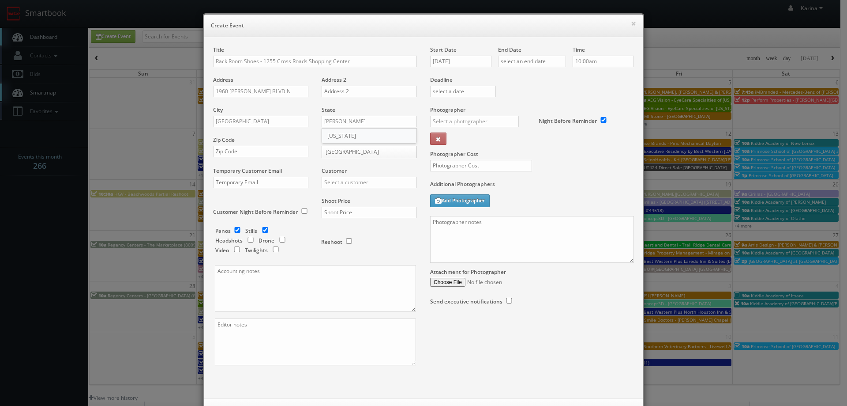
click at [344, 130] on div "[US_STATE]" at bounding box center [369, 135] width 94 height 15
type input "[US_STATE]"
click at [223, 149] on input "text" at bounding box center [260, 151] width 95 height 11
type input "33710"
click at [338, 181] on input "text" at bounding box center [369, 182] width 95 height 11
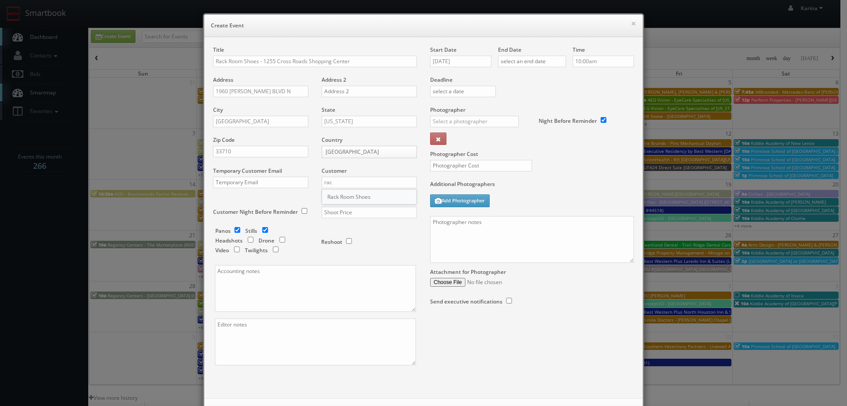
click at [361, 196] on div "Rack Room Shoes" at bounding box center [369, 196] width 94 height 15
type input "Rack Room Shoes"
click at [337, 210] on input "text" at bounding box center [369, 212] width 95 height 11
type input "700"
click at [233, 230] on input "checkbox" at bounding box center [237, 230] width 13 height 6
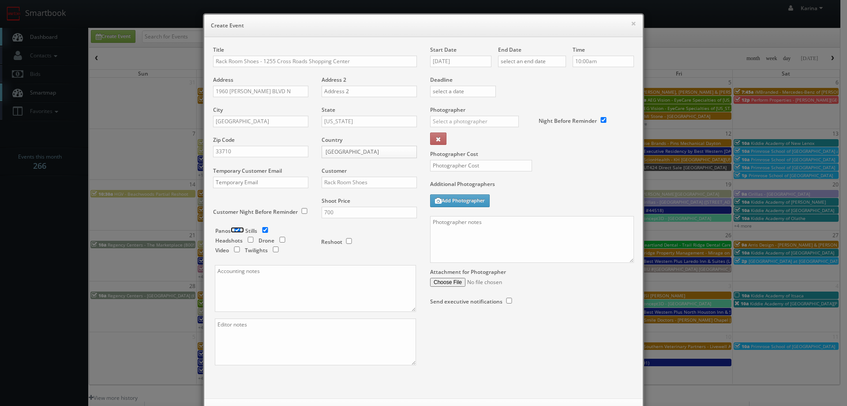
checkbox input "false"
click at [465, 58] on input "09/24/2025" at bounding box center [460, 61] width 61 height 11
click at [514, 78] on icon at bounding box center [511, 77] width 5 height 6
click at [475, 142] on td "22" at bounding box center [475, 141] width 14 height 13
type input "10/22/2025"
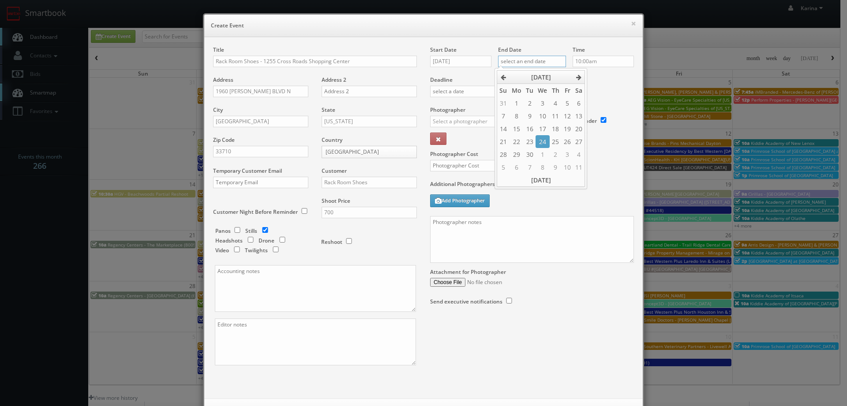
click at [532, 60] on input "text" at bounding box center [532, 61] width 68 height 11
click at [575, 78] on th at bounding box center [579, 77] width 12 height 13
click at [543, 138] on td "22" at bounding box center [543, 141] width 14 height 13
type input "10/22/2025"
click at [595, 63] on input "10:00am" at bounding box center [603, 61] width 61 height 11
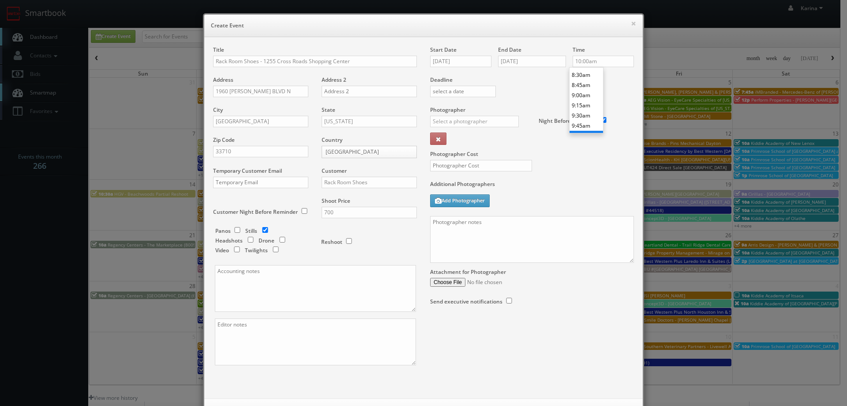
scroll to position [325, 0]
type input "8:00am"
click at [587, 73] on li "8:00am" at bounding box center [587, 72] width 34 height 10
click at [459, 123] on input "text" at bounding box center [474, 121] width 89 height 11
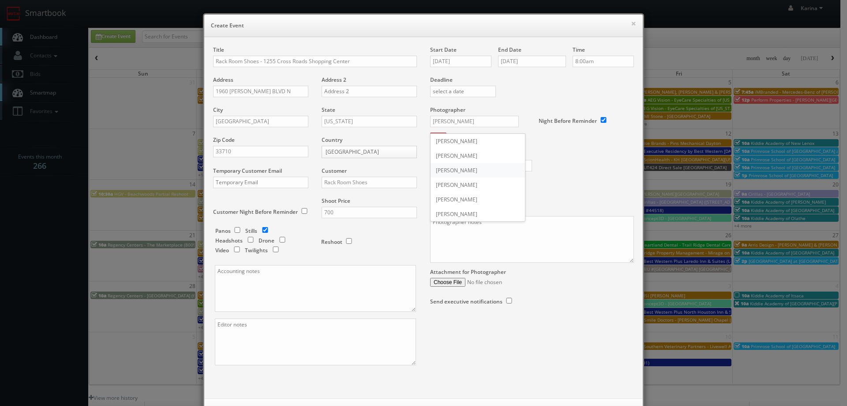
click at [452, 168] on div "Mikey Shafer" at bounding box center [478, 170] width 94 height 15
type input "Mikey Shafer"
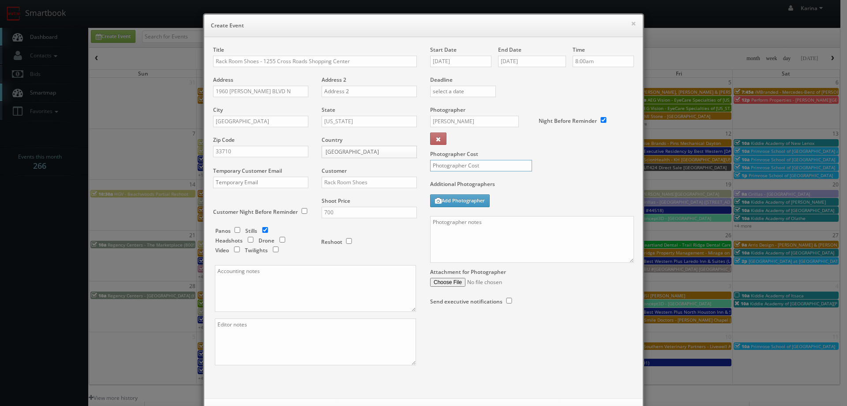
click at [450, 163] on input "text" at bounding box center [481, 165] width 102 height 11
type input "250"
click at [456, 224] on textarea at bounding box center [532, 239] width 204 height 47
paste textarea "Please upload this shoot ASAP as we have a tight turnaround for these images. O…"
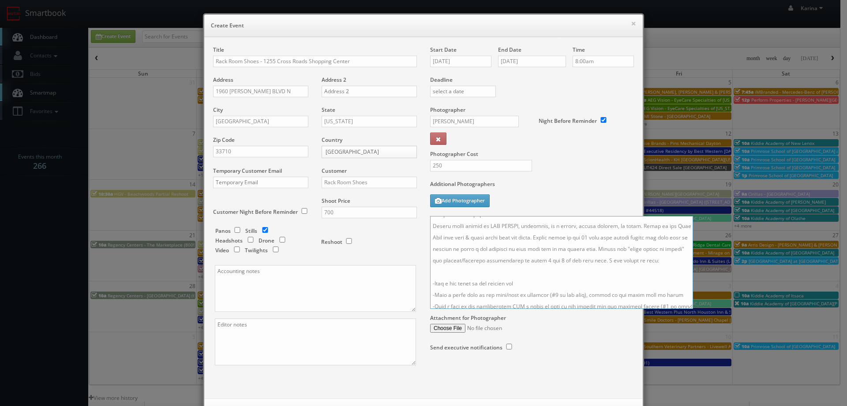
scroll to position [0, 0]
drag, startPoint x: 629, startPoint y: 260, endPoint x: 784, endPoint y: 421, distance: 223.8
click at [784, 405] on html "Smartbook Toggle Side Navigation Toggle Top Navigation Karina Karina Profile Lo…" at bounding box center [423, 283] width 847 height 566
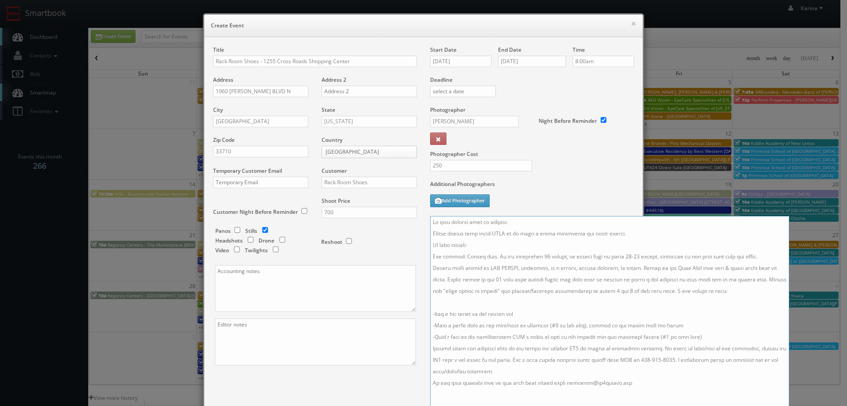
drag, startPoint x: 482, startPoint y: 245, endPoint x: 428, endPoint y: 243, distance: 53.4
click at [430, 243] on textarea at bounding box center [609, 320] width 359 height 208
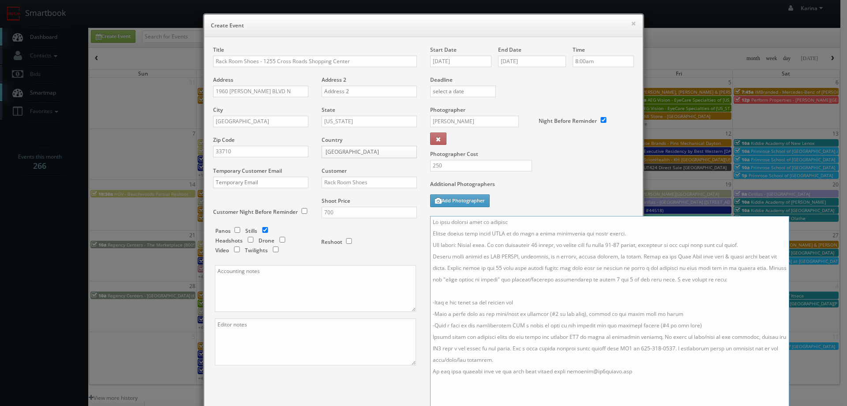
type textarea "On site contact will be updated Please upload this shoot ASAP as we have a tigh…"
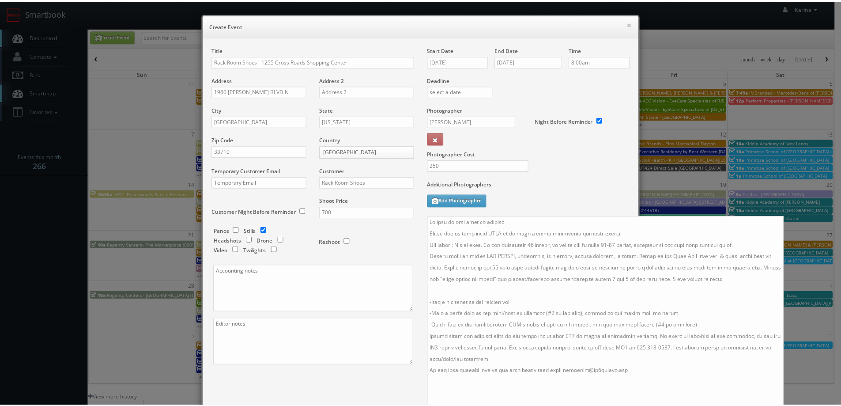
scroll to position [141, 0]
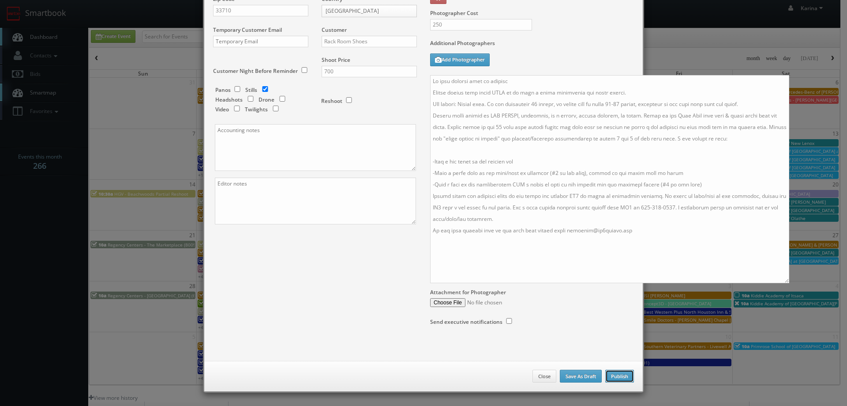
click at [616, 375] on button "Publish" at bounding box center [620, 375] width 29 height 13
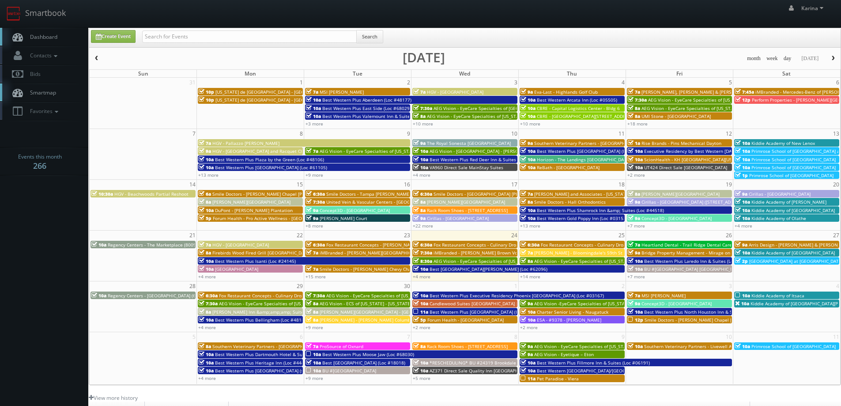
click at [56, 33] on link "Dashboard" at bounding box center [44, 37] width 88 height 18
click at [322, 270] on span "Smile Doctors - [PERSON_NAME] Chevy Chase" at bounding box center [368, 269] width 96 height 6
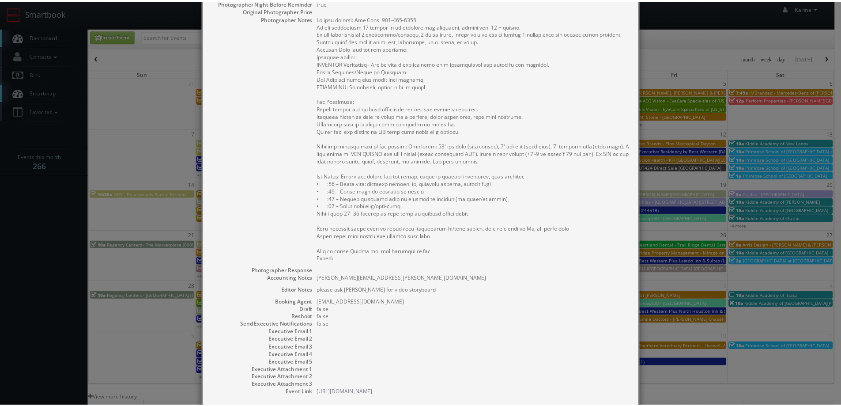
scroll to position [274, 0]
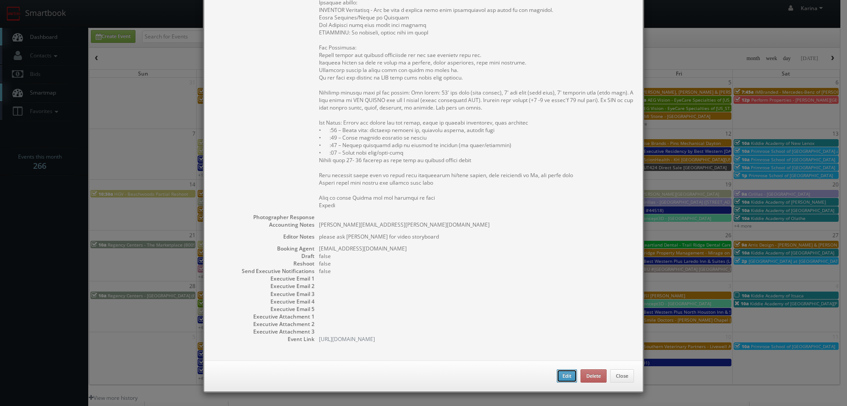
click at [559, 377] on button "Edit" at bounding box center [567, 375] width 20 height 13
type input "Smile Doctors - Bruno Orthodontics Chevy Chase"
type input "5454 Wisconsin Ave Ste 1260"
type input "Chevy Chase"
type input "20815-6920"
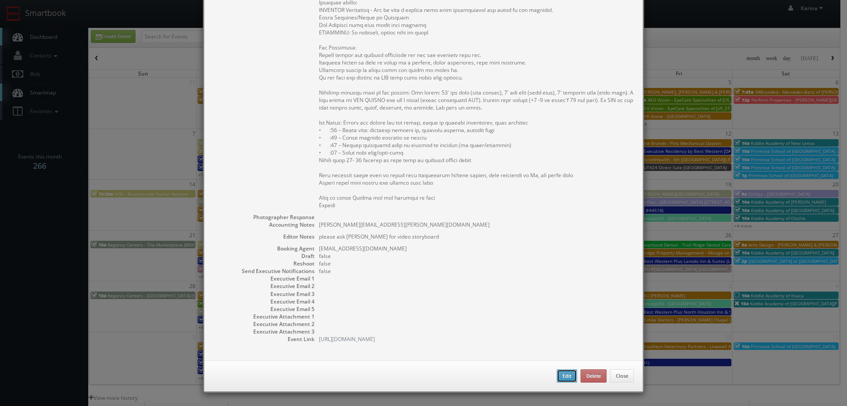
type input "4,000"
checkbox input "true"
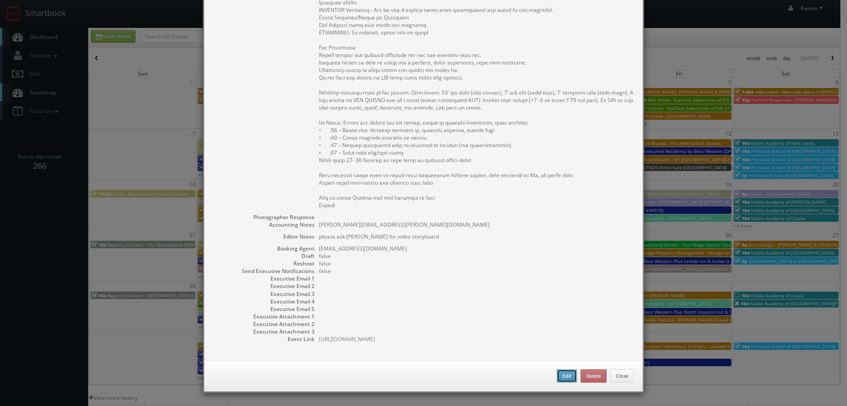
type textarea "Ashwin.Harish@smiledoctors.com"
type textarea "please ask Karina for video storyboard"
type input "09/23/2025"
type input "7:00am"
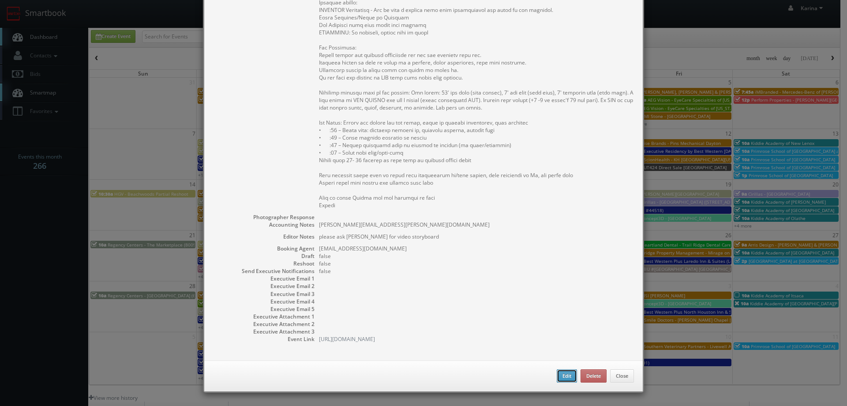
checkbox input "true"
type textarea "On site contact: Liz Paiz 202-552-9416 We are delivering 15 images of the pract…"
select select "[US_STATE]"
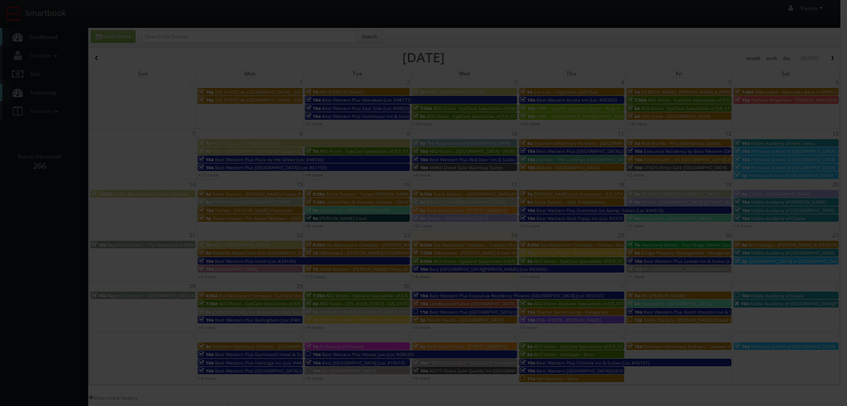
type input "4,000"
type input "1275"
select select "fake72@mg.cs3calendar.com"
select select "jpcypres@gmail.com"
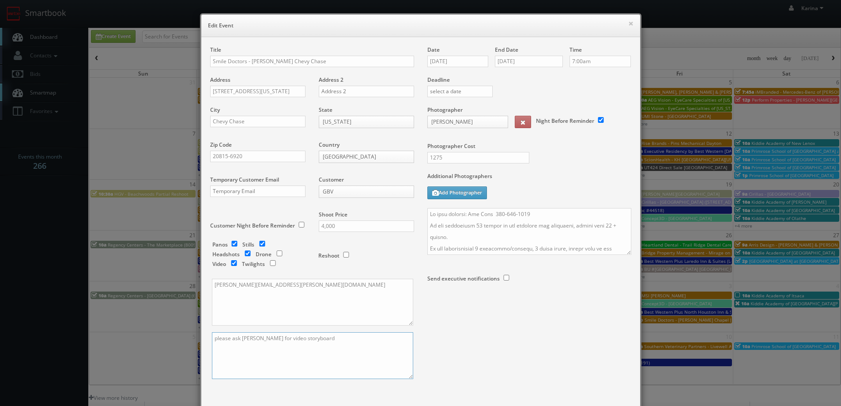
click at [270, 357] on textarea "please ask Karina for video storyboard" at bounding box center [312, 355] width 201 height 47
click at [333, 343] on textarea "please ask Karina for video storyboard" at bounding box center [312, 355] width 201 height 47
drag, startPoint x: 226, startPoint y: 356, endPoint x: 234, endPoint y: 353, distance: 9.1
click at [226, 356] on textarea "please ask Karina for video storyboard" at bounding box center [312, 355] width 201 height 47
click at [212, 350] on textarea "please ask Karina for video storyboard KP - this is the cross eyed request" at bounding box center [312, 355] width 201 height 47
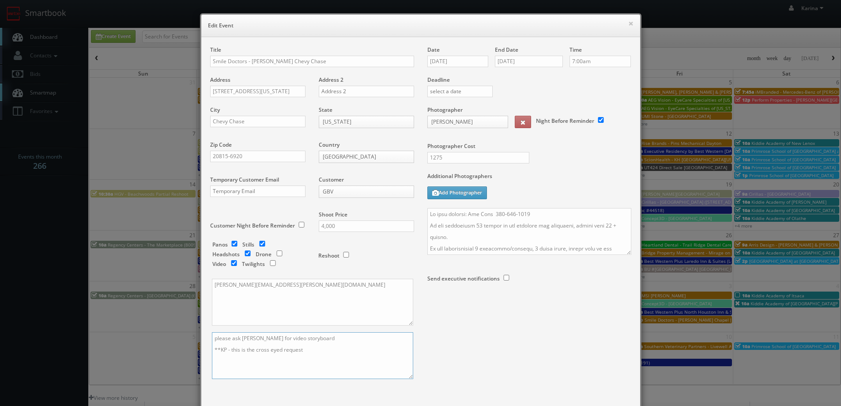
scroll to position [52, 0]
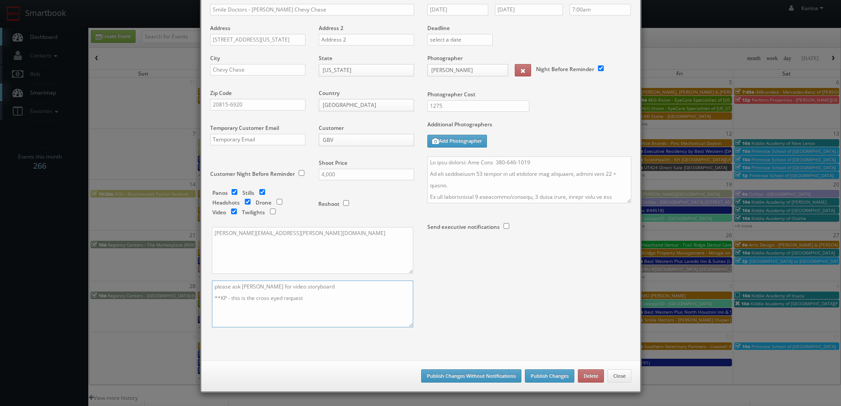
type textarea "please ask Karina for video storyboard **KP - this is the cross eyed request"
click at [471, 375] on button "Publish Changes Without Notifications" at bounding box center [471, 375] width 100 height 13
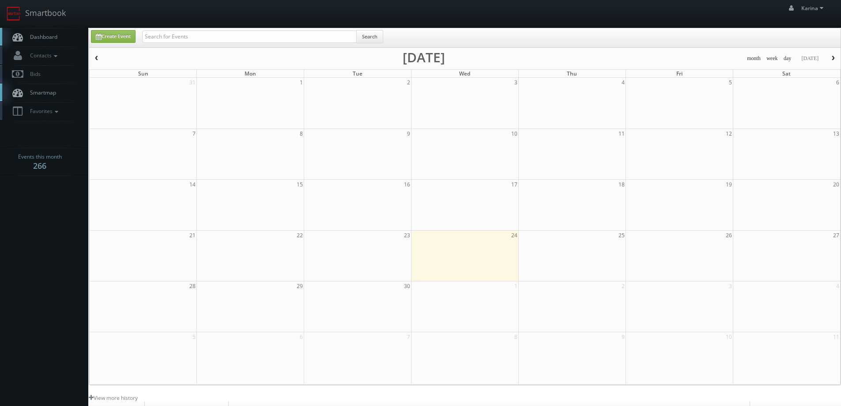
click at [39, 33] on link "Dashboard" at bounding box center [44, 37] width 88 height 18
click at [181, 36] on input "text" at bounding box center [249, 36] width 215 height 12
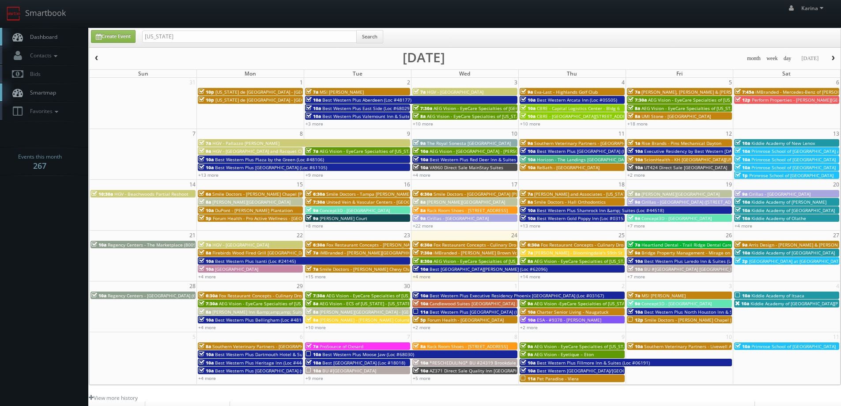
type input "[US_STATE] de [GEOGRAPHIC_DATA]"
click at [374, 38] on button "Search" at bounding box center [369, 36] width 27 height 13
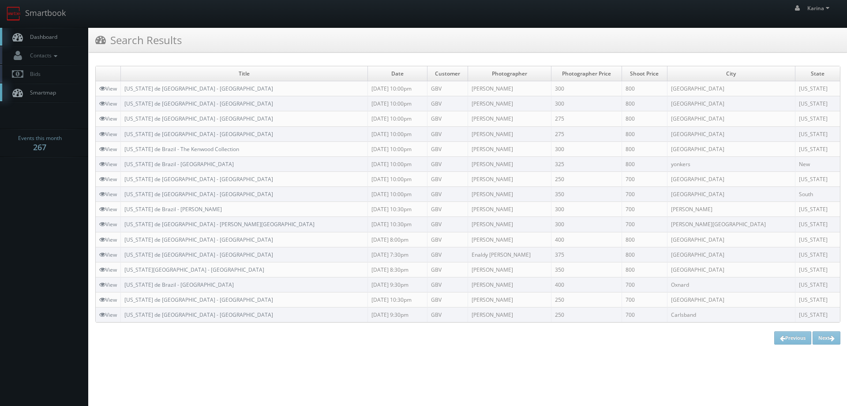
click at [43, 36] on span "Dashboard" at bounding box center [42, 37] width 32 height 8
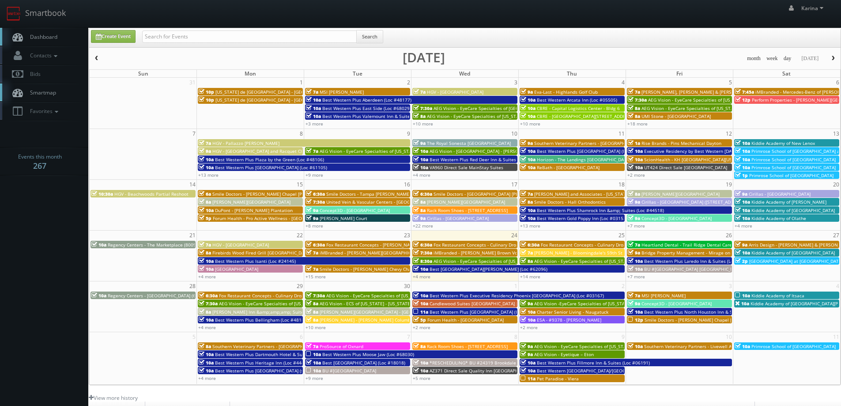
click at [46, 35] on span "Dashboard" at bounding box center [42, 37] width 32 height 8
click at [33, 36] on span "Dashboard" at bounding box center [42, 37] width 32 height 8
click at [166, 37] on input "text" at bounding box center [249, 36] width 215 height 12
type input "in099"
